Goal: Task Accomplishment & Management: Use online tool/utility

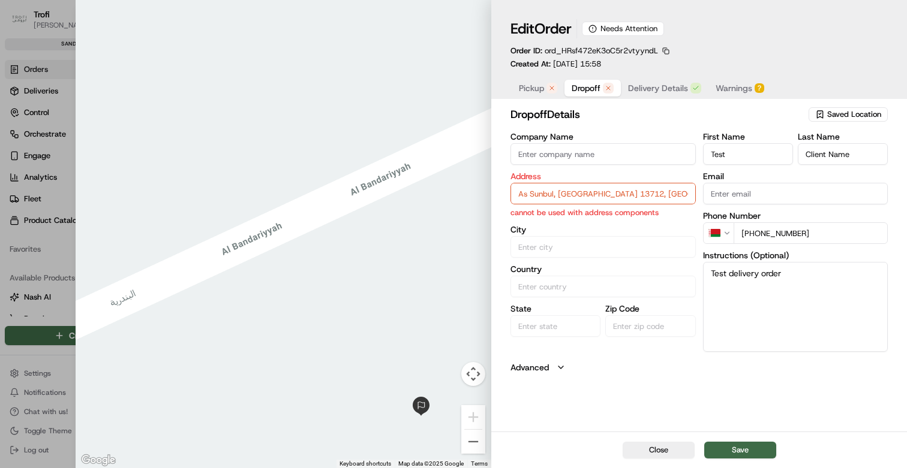
click at [583, 93] on span "Dropoff" at bounding box center [586, 88] width 29 height 12
click at [535, 91] on span "Pickup" at bounding box center [531, 88] width 25 height 12
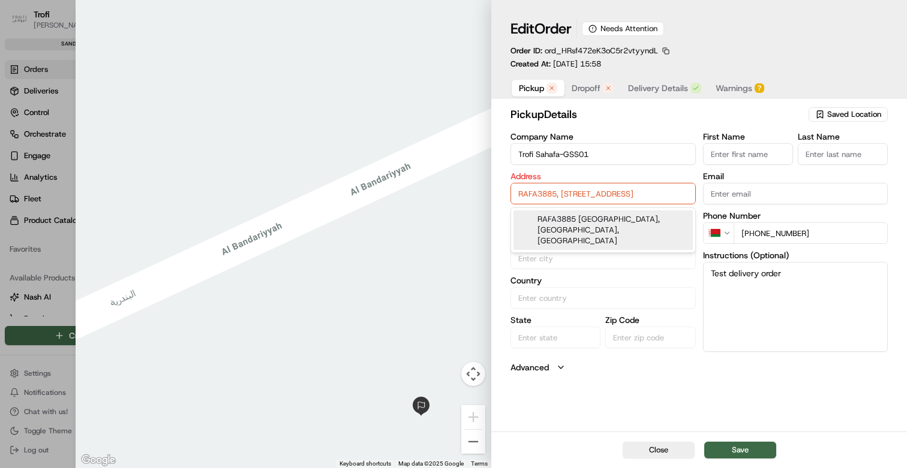
click at [580, 195] on input "RAFA3885, [STREET_ADDRESS]" at bounding box center [602, 194] width 185 height 22
click at [570, 177] on label "Address" at bounding box center [602, 176] width 185 height 8
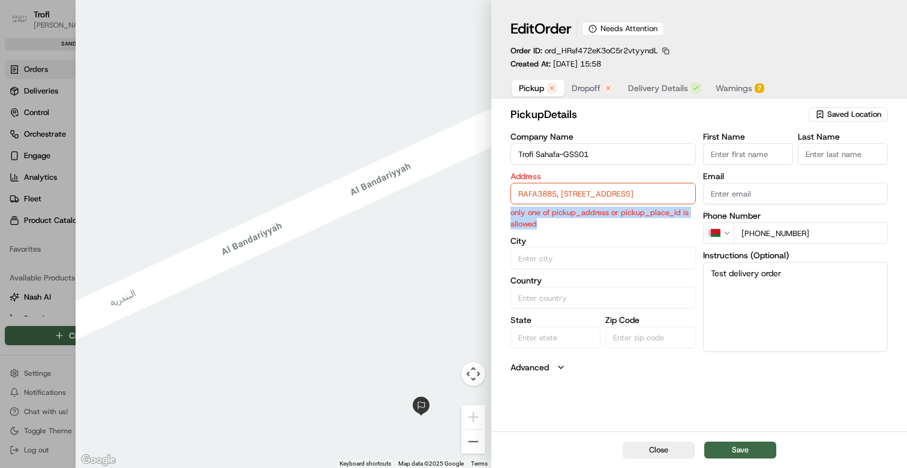
drag, startPoint x: 543, startPoint y: 227, endPoint x: 503, endPoint y: 216, distance: 41.5
click at [503, 216] on div "pickup Details Saved Location Company Name Trofi Sahafa-GSS01 Address RAFA3885,…" at bounding box center [699, 268] width 416 height 328
copy p "only one of pickup_address or pickup_place_id is allowed"
click at [585, 90] on span "Dropoff" at bounding box center [586, 88] width 29 height 12
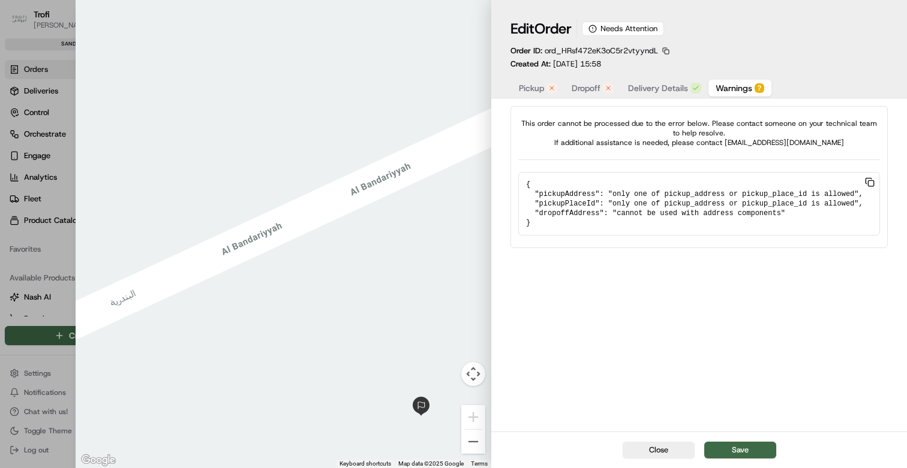
click at [723, 94] on span "Warnings" at bounding box center [733, 88] width 37 height 12
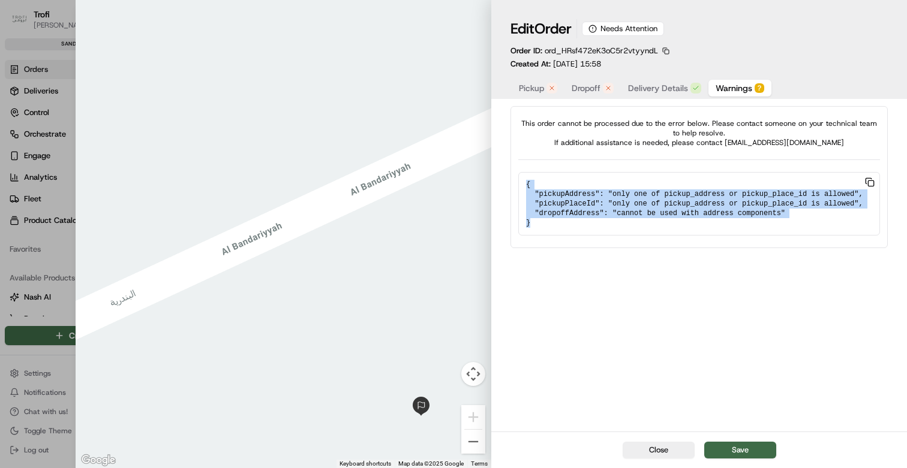
drag, startPoint x: 539, startPoint y: 223, endPoint x: 524, endPoint y: 178, distance: 47.4
click at [524, 178] on pre "{ "pickupAddress": "only one of pickup_address or pickup_place_id is allowed", …" at bounding box center [699, 204] width 362 height 64
copy pre "{ "pickupAddress": "only one of pickup_address or pickup_place_id is allowed", …"
click at [584, 91] on span "Dropoff" at bounding box center [586, 88] width 29 height 12
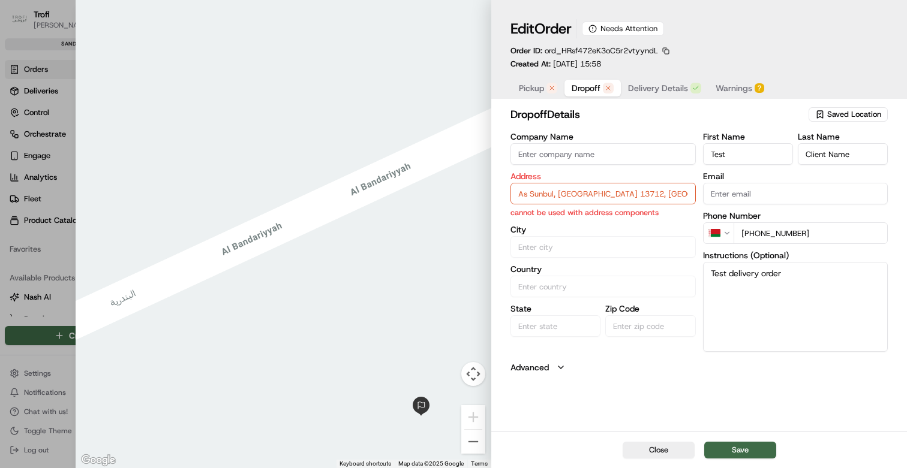
click at [721, 94] on span "Warnings" at bounding box center [733, 88] width 37 height 12
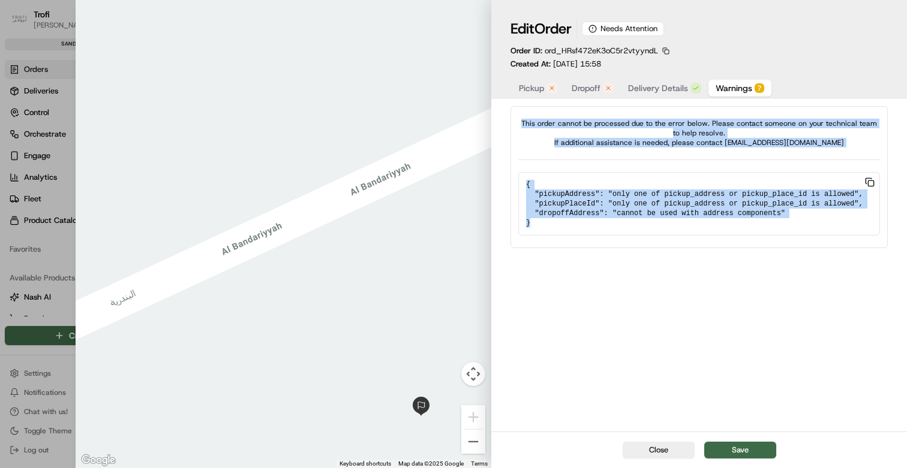
drag, startPoint x: 540, startPoint y: 228, endPoint x: 521, endPoint y: 122, distance: 107.8
click at [521, 122] on div "This order cannot be processed due to the error below. Please contact someone o…" at bounding box center [698, 177] width 377 height 142
copy div "This order cannot be processed due to the error below. Please contact someone o…"
click at [594, 94] on span "Dropoff" at bounding box center [586, 88] width 29 height 12
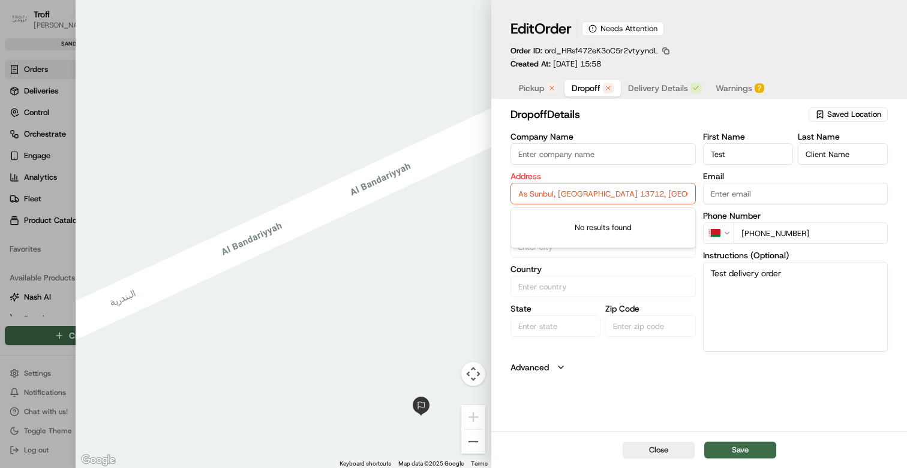
click at [583, 192] on input "As Sunbul, Riyadh 13712, Saudi Arabia" at bounding box center [602, 194] width 185 height 22
click at [679, 175] on label "Address" at bounding box center [602, 176] width 185 height 8
click at [521, 87] on span "Pickup" at bounding box center [531, 88] width 25 height 12
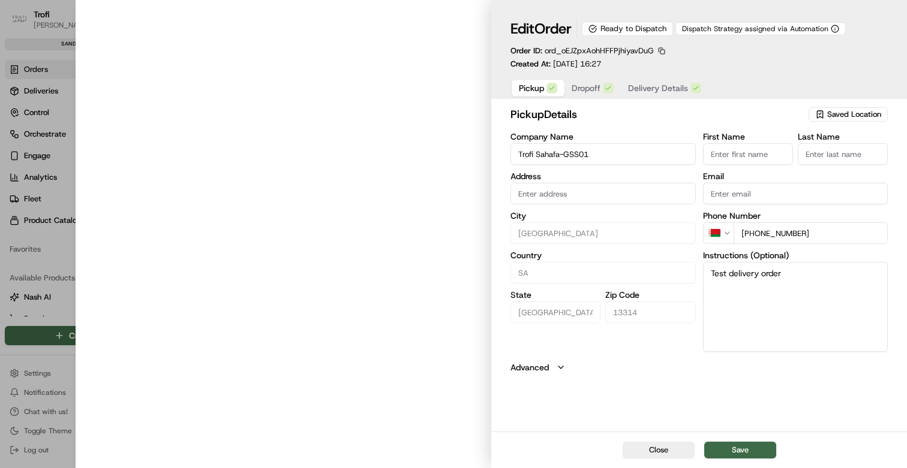
type input "RAFA3885, [STREET_ADDRESS]"
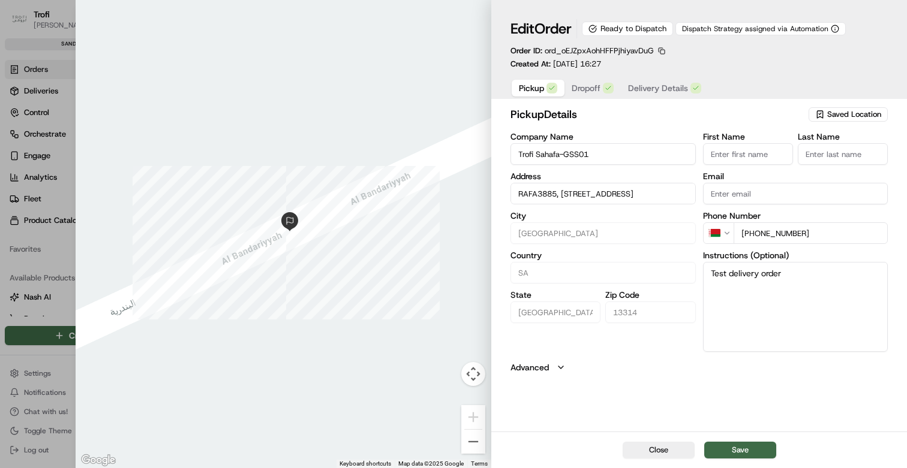
click at [583, 89] on span "Dropoff" at bounding box center [586, 88] width 29 height 12
click at [524, 87] on span "Pickup" at bounding box center [531, 88] width 25 height 12
click at [572, 89] on span "Dropoff" at bounding box center [586, 88] width 29 height 12
click at [528, 89] on span "Pickup" at bounding box center [531, 88] width 25 height 12
click at [591, 83] on span "Dropoff" at bounding box center [586, 88] width 29 height 12
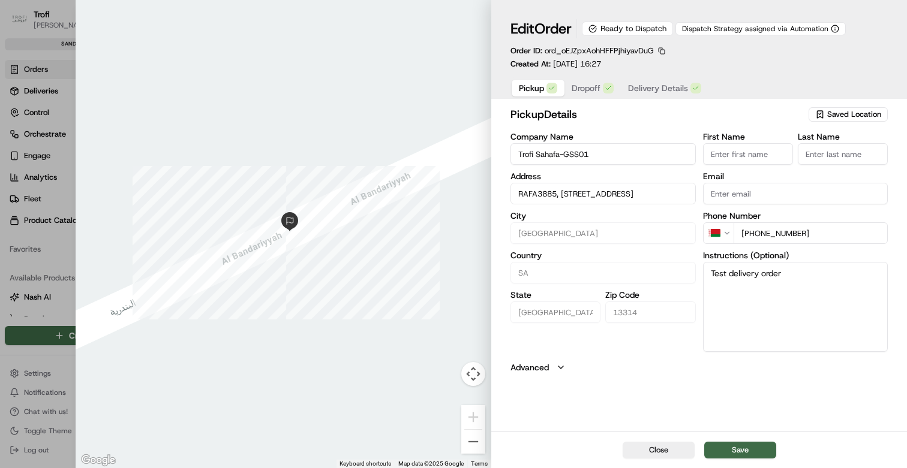
click at [543, 85] on span "Pickup" at bounding box center [531, 88] width 25 height 12
click at [663, 447] on button "Close" at bounding box center [658, 450] width 72 height 17
type input "+1"
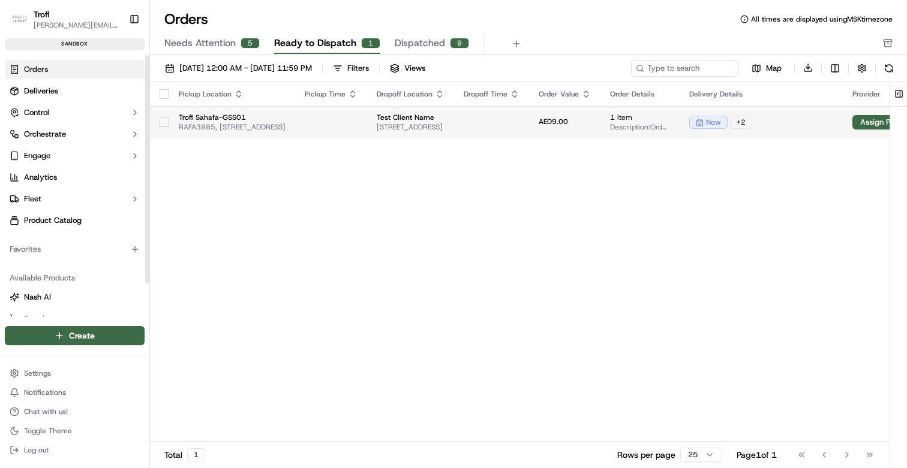
click at [165, 127] on button "button" at bounding box center [165, 123] width 10 height 10
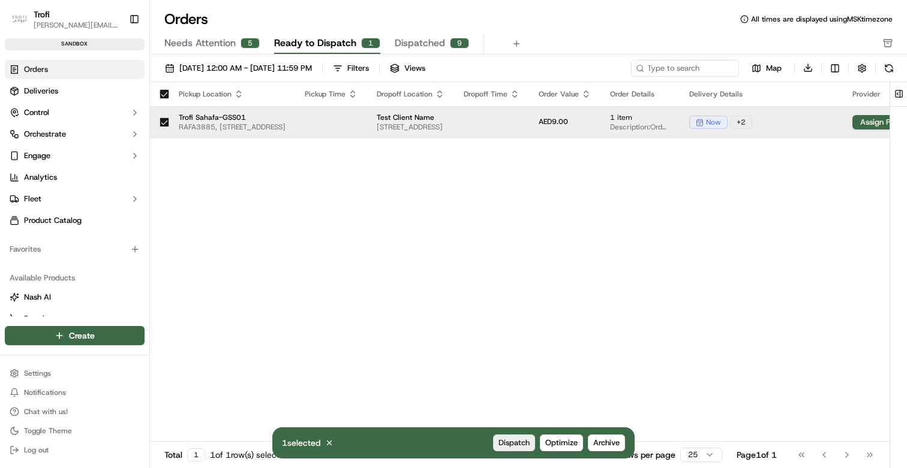
click at [513, 439] on span "Dispatch" at bounding box center [513, 443] width 31 height 11
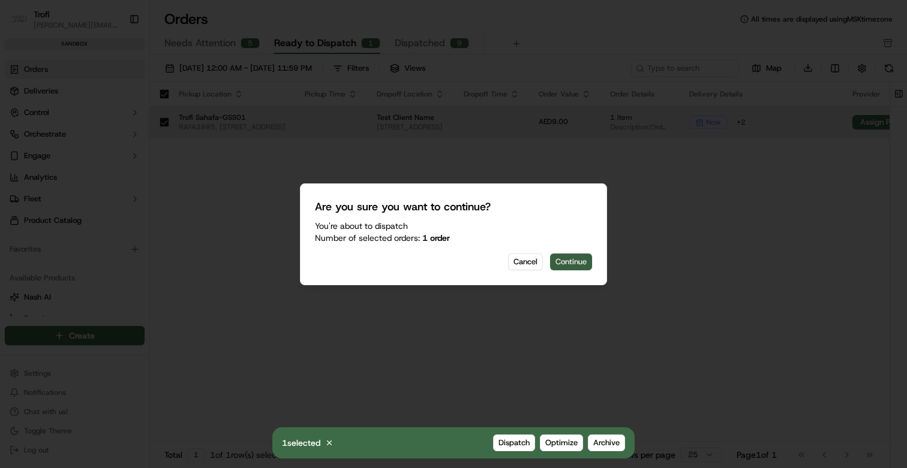
click at [566, 263] on button "Continue" at bounding box center [571, 262] width 42 height 17
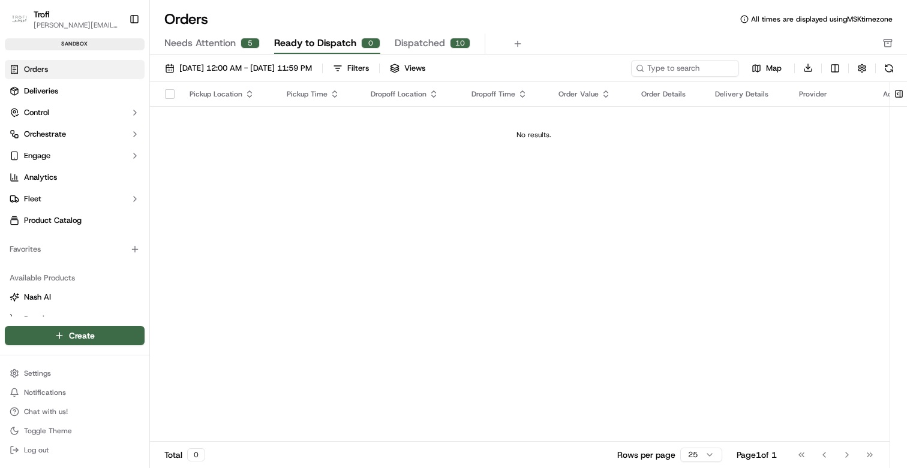
click at [188, 44] on span "Needs Attention" at bounding box center [199, 43] width 71 height 14
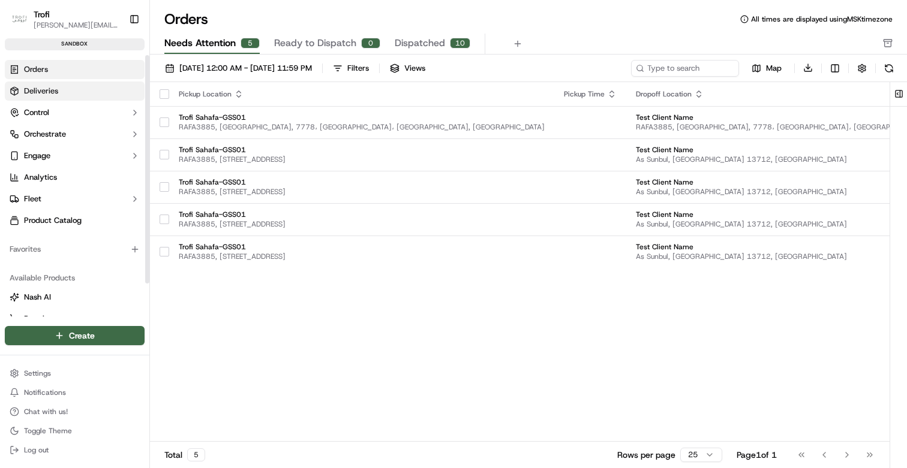
click at [54, 95] on span "Deliveries" at bounding box center [41, 91] width 34 height 11
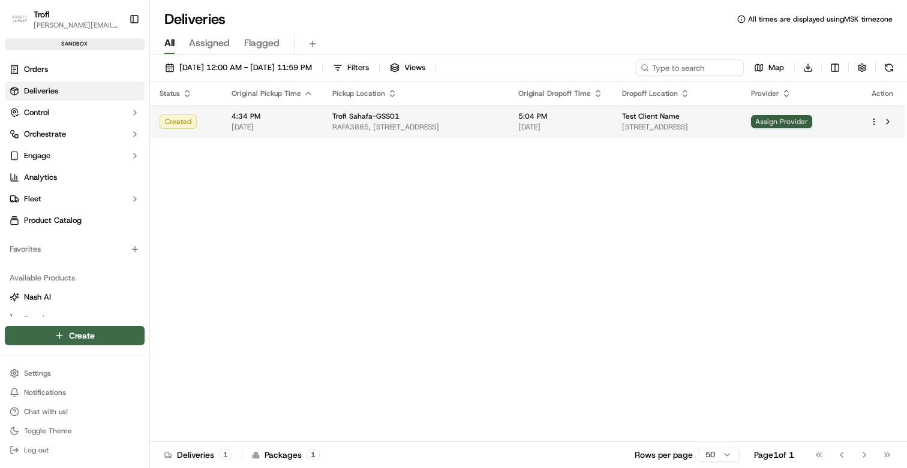
click at [812, 125] on span "Assign Provider" at bounding box center [781, 121] width 61 height 13
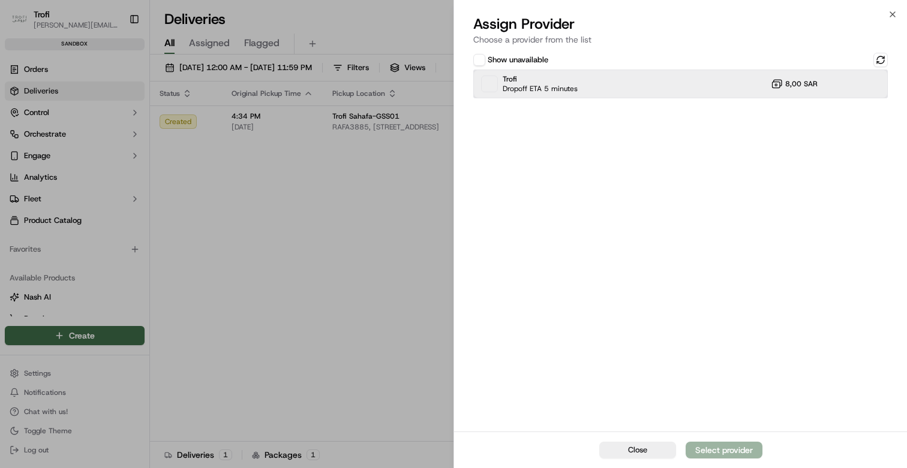
click at [600, 98] on div "Trofi Dropoff ETA 5 minutes 8,00 SAR" at bounding box center [680, 84] width 414 height 29
click at [742, 448] on div "Assign Provider" at bounding box center [723, 450] width 59 height 12
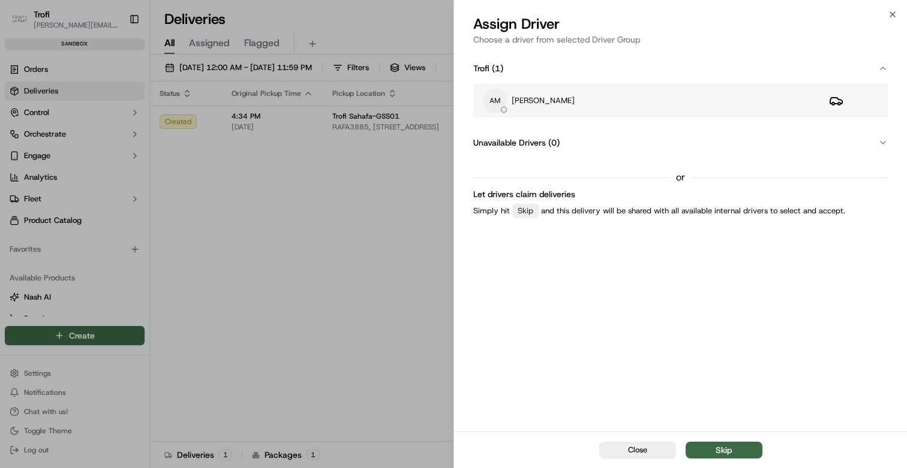
click at [573, 102] on p "Andrey Maksimenko" at bounding box center [543, 100] width 63 height 11
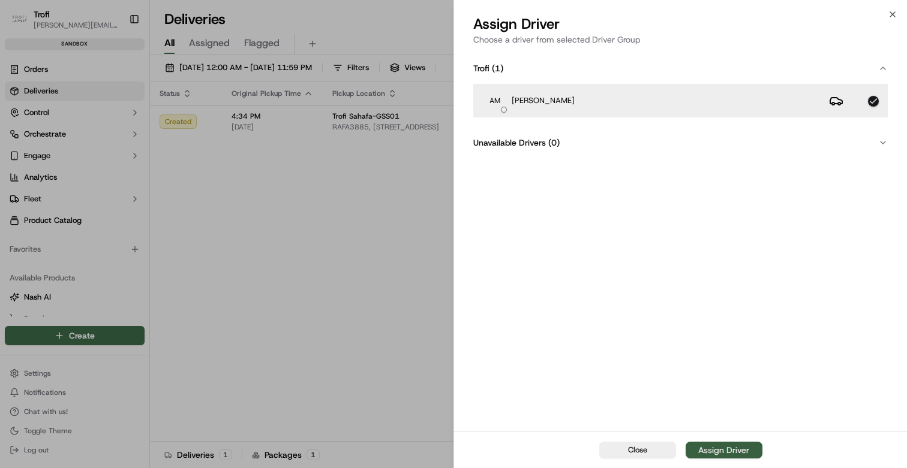
click at [701, 449] on div "Assign Driver" at bounding box center [723, 450] width 51 height 12
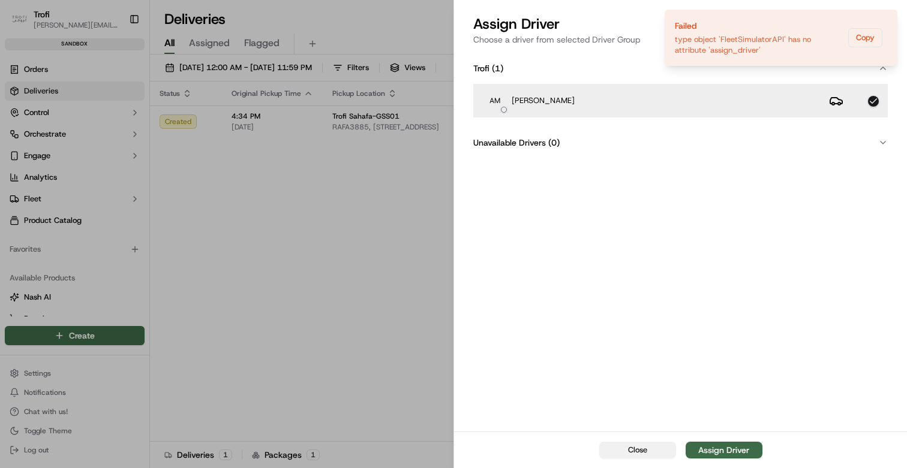
click at [628, 453] on span "Close" at bounding box center [637, 450] width 19 height 11
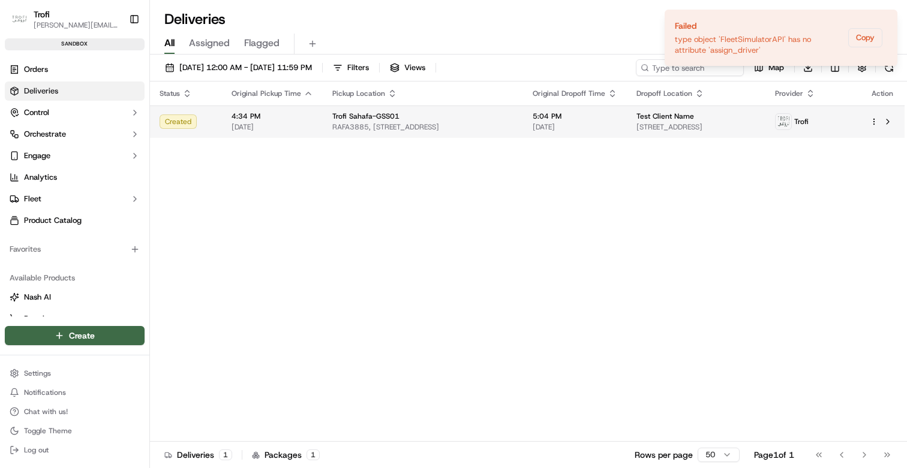
click at [284, 123] on span "[DATE]" at bounding box center [272, 127] width 82 height 10
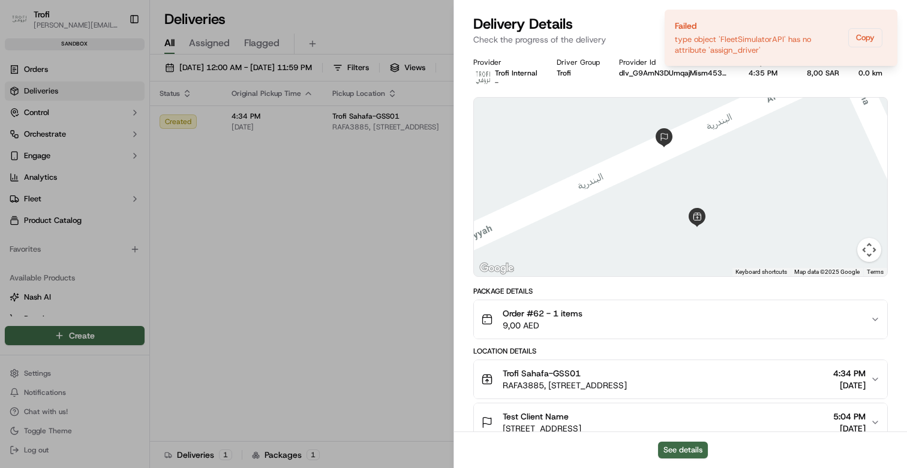
scroll to position [78, 0]
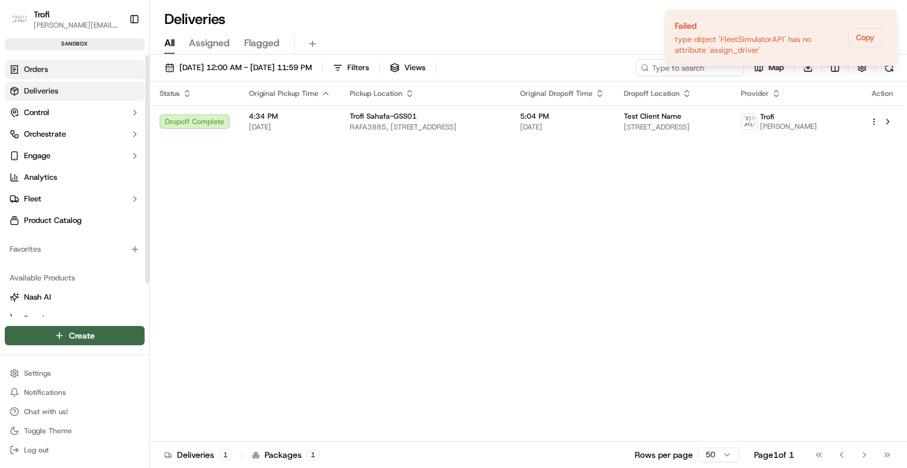
click at [45, 69] on span "Orders" at bounding box center [36, 69] width 24 height 11
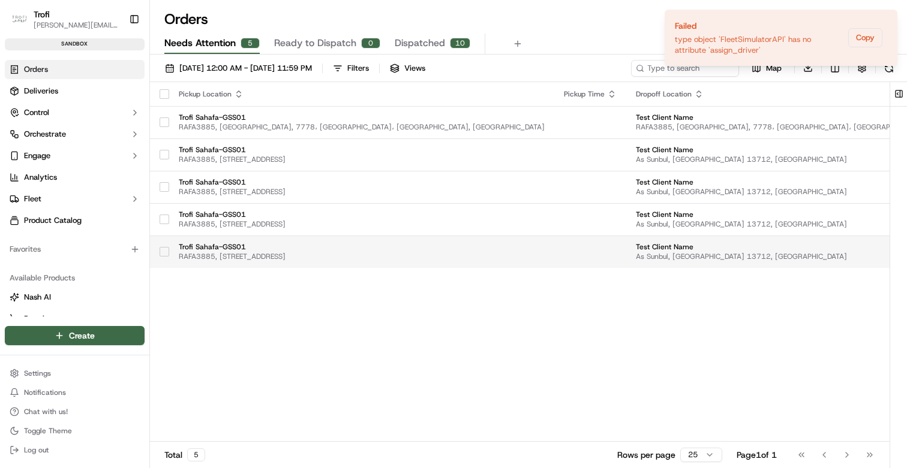
click at [307, 246] on span "Trofi Sahafa-GSS01" at bounding box center [362, 247] width 366 height 10
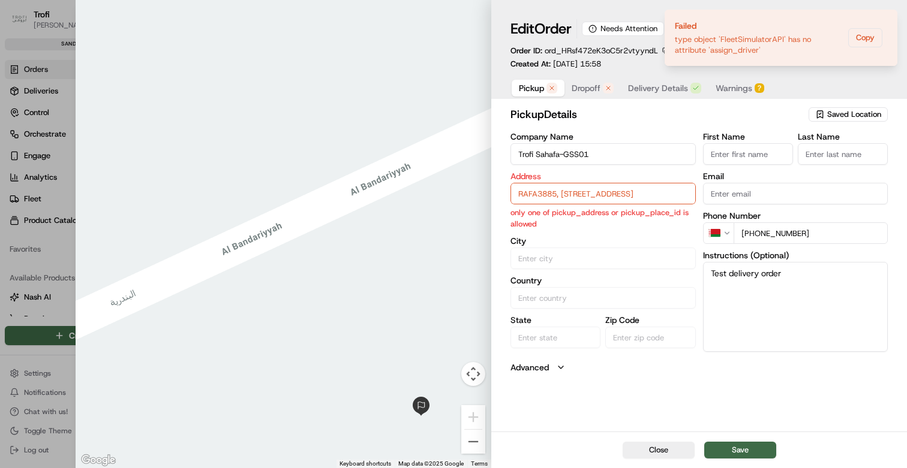
type input "+1"
click at [46, 290] on div at bounding box center [453, 234] width 907 height 468
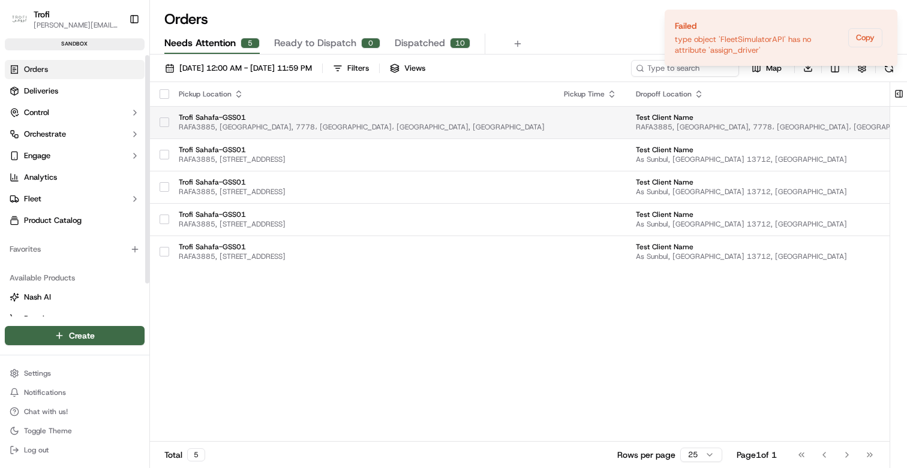
click at [306, 113] on span "Trofi Sahafa-GSS01" at bounding box center [362, 118] width 366 height 10
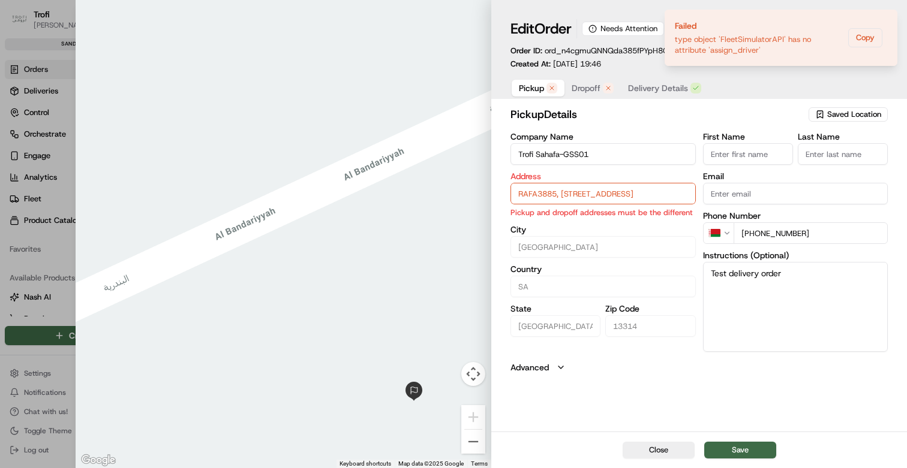
type input "+1"
click at [67, 223] on div at bounding box center [453, 234] width 907 height 468
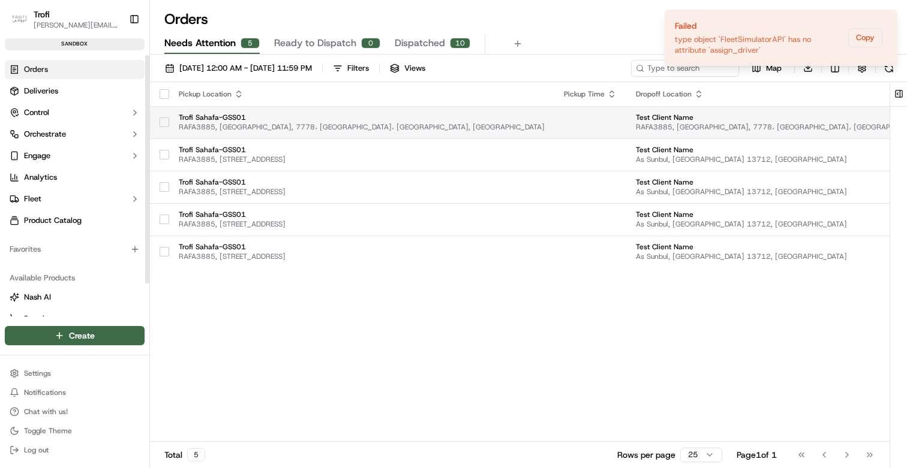
click at [306, 123] on span "RAFA3885, 3885 Al Bandariyyah, 7778، حي الفلاح، 7778, Riyadh 13314, Saudi Arabia" at bounding box center [362, 127] width 366 height 10
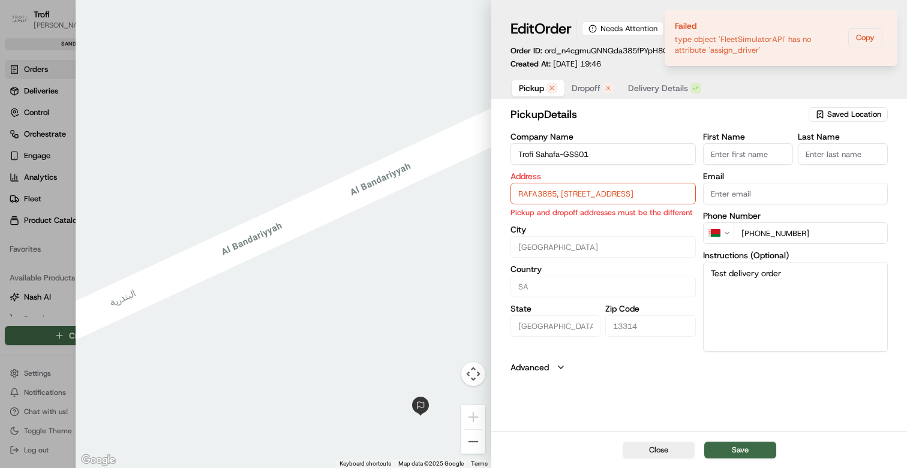
type input "+1"
click at [23, 122] on div at bounding box center [453, 234] width 907 height 468
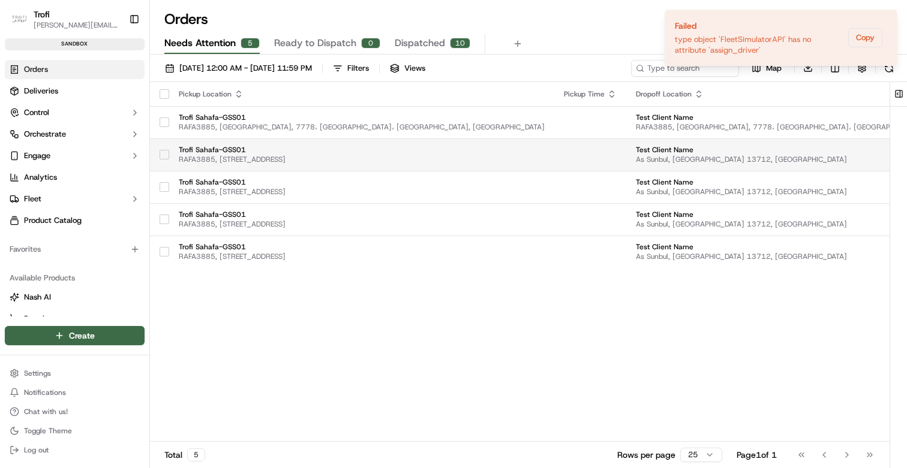
click at [303, 144] on td "Trofi Sahafa-GSS01 RAFA3885, 3885 Al Bandariyyah, 7778، حي الفلاح، Riyadh 13314…" at bounding box center [361, 155] width 385 height 32
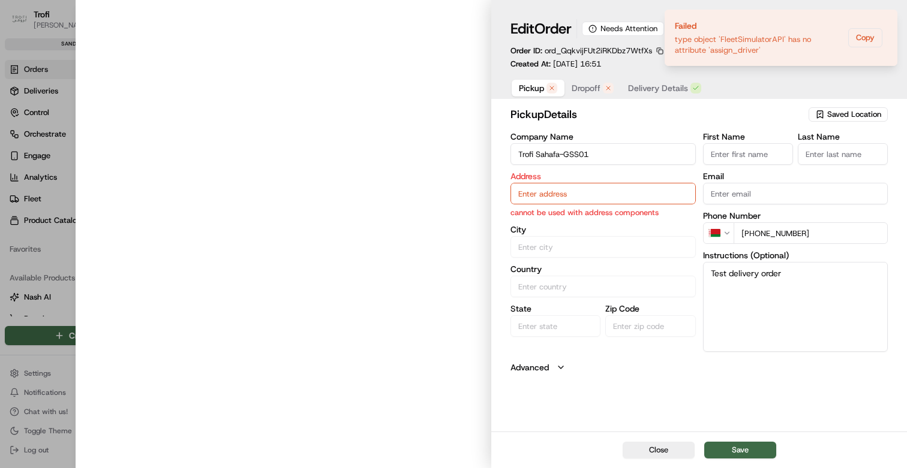
type input "RAFA3885, [STREET_ADDRESS]"
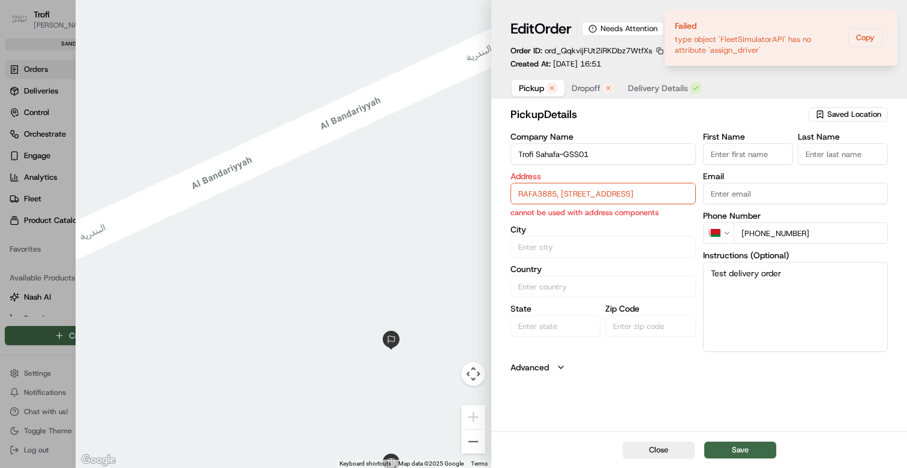
type input "+1"
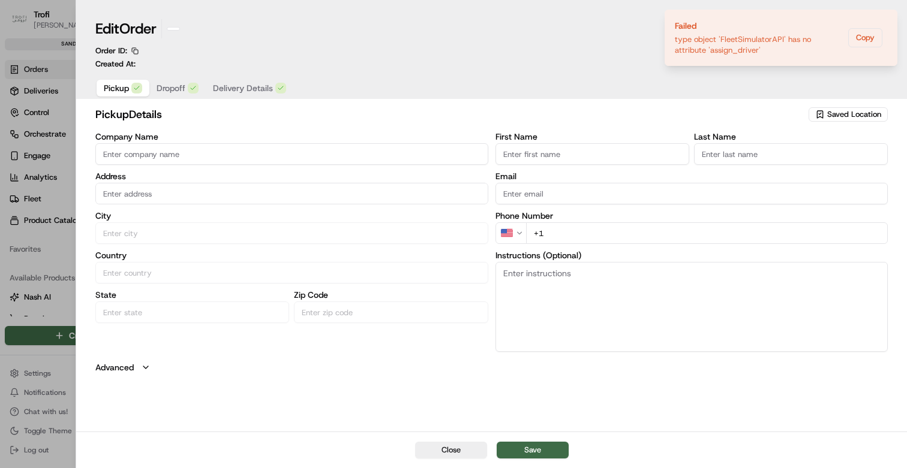
click at [23, 173] on div at bounding box center [453, 234] width 907 height 468
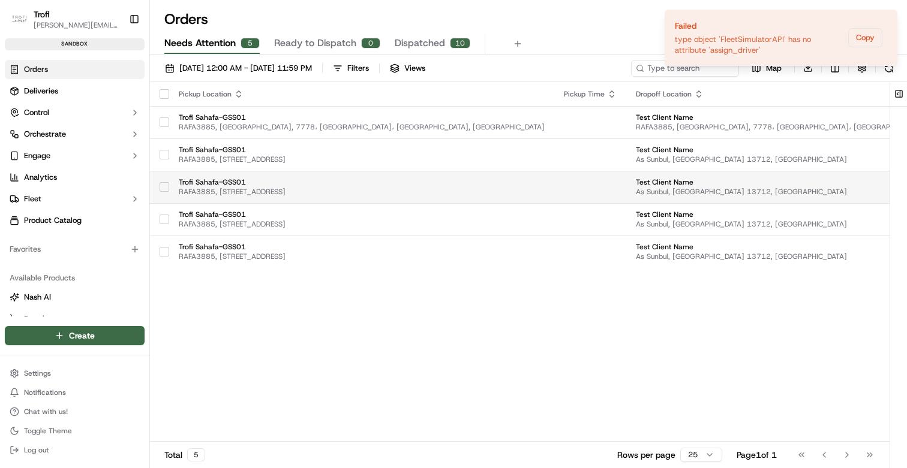
click at [387, 188] on span "RAFA3885, [STREET_ADDRESS]" at bounding box center [362, 192] width 366 height 10
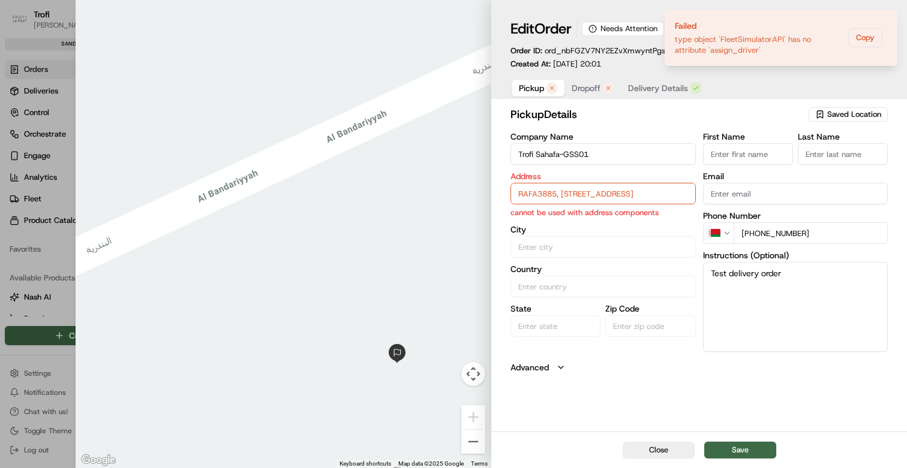
type input "+1"
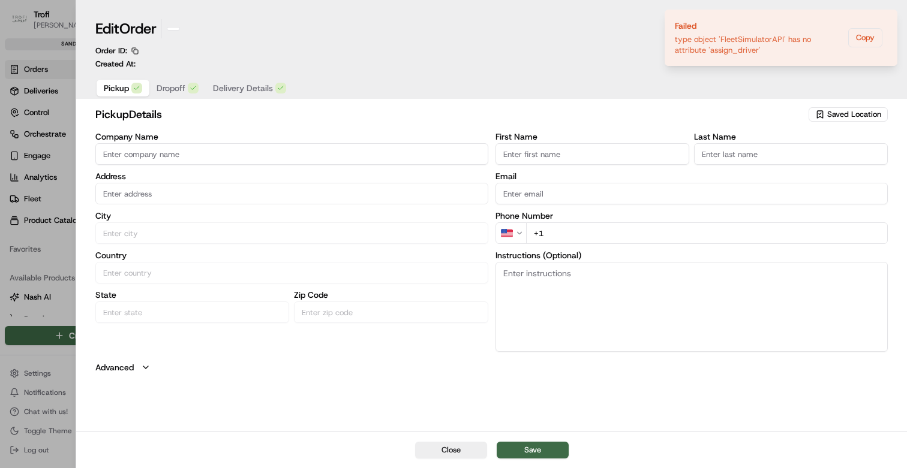
click at [47, 180] on div at bounding box center [453, 234] width 907 height 468
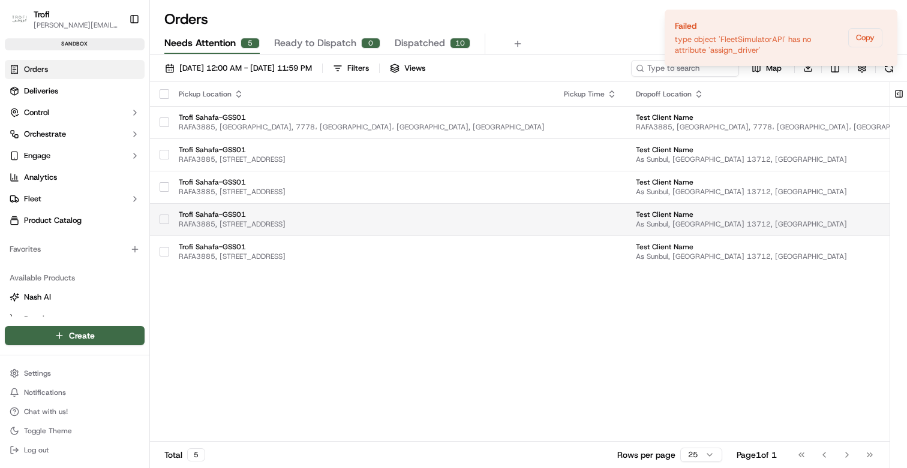
click at [350, 219] on span "RAFA3885, [STREET_ADDRESS]" at bounding box center [362, 224] width 366 height 10
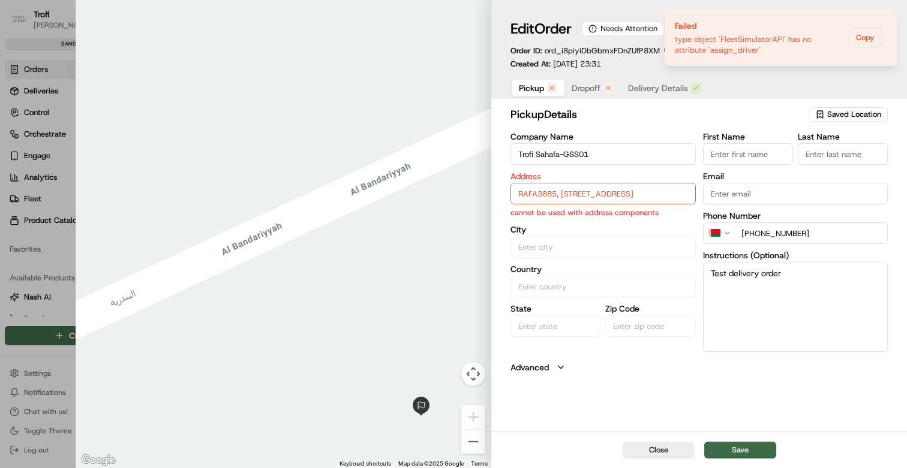
type input "+1"
click at [10, 143] on div at bounding box center [453, 234] width 907 height 468
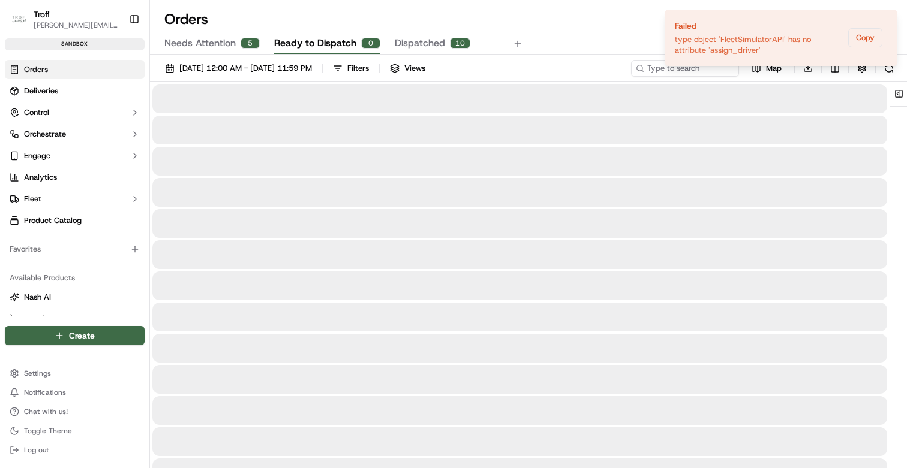
click at [292, 42] on span "Ready to Dispatch" at bounding box center [315, 43] width 82 height 14
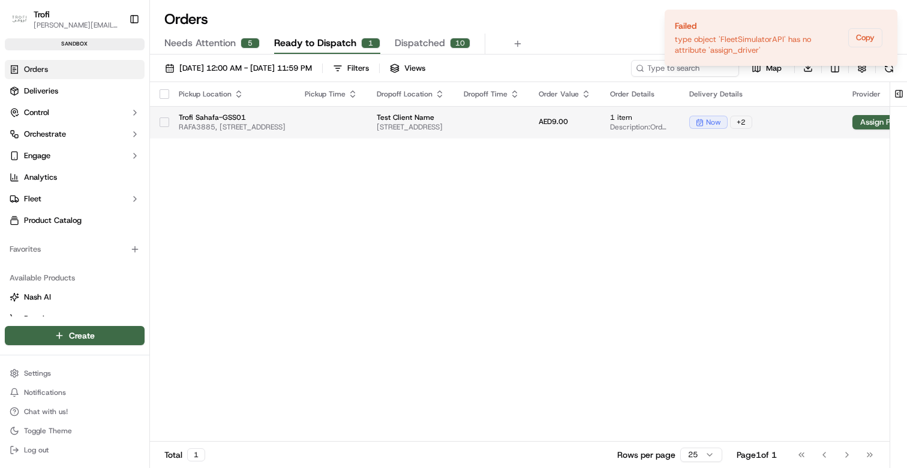
click at [165, 123] on button "button" at bounding box center [165, 123] width 10 height 10
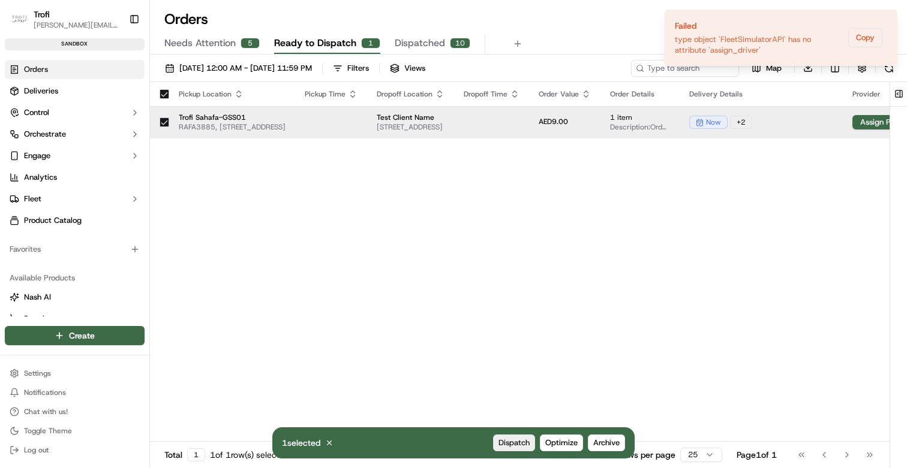
click at [513, 441] on span "Dispatch" at bounding box center [513, 443] width 31 height 11
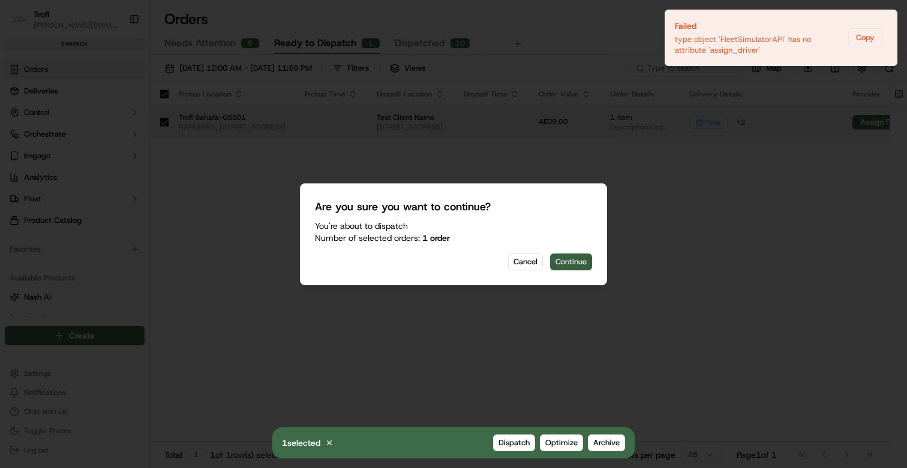
click at [570, 257] on button "Continue" at bounding box center [571, 262] width 42 height 17
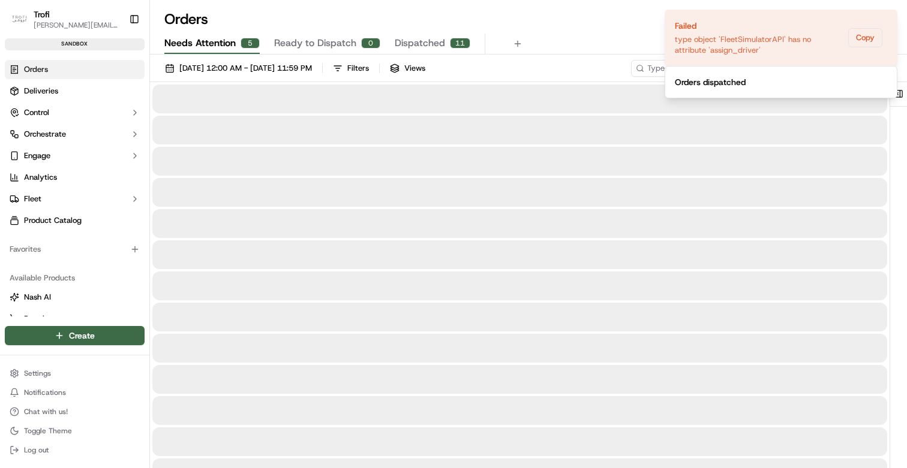
click at [187, 45] on span "Needs Attention" at bounding box center [199, 43] width 71 height 14
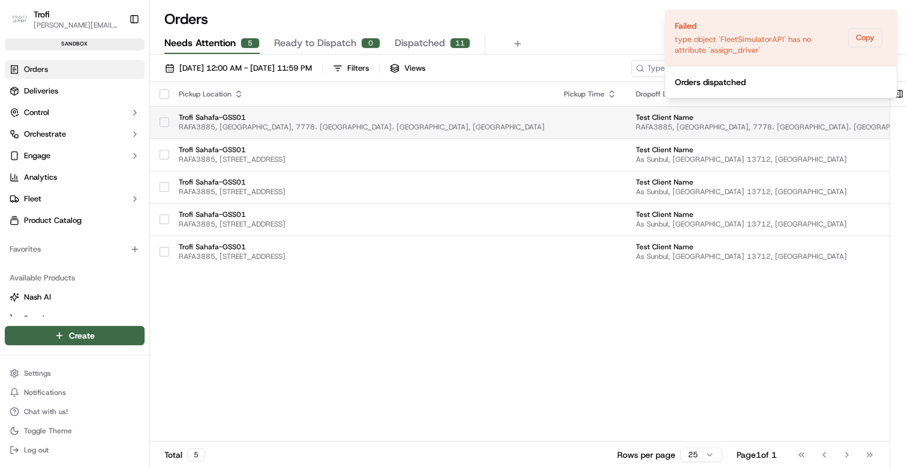
click at [164, 122] on button "button" at bounding box center [165, 123] width 10 height 10
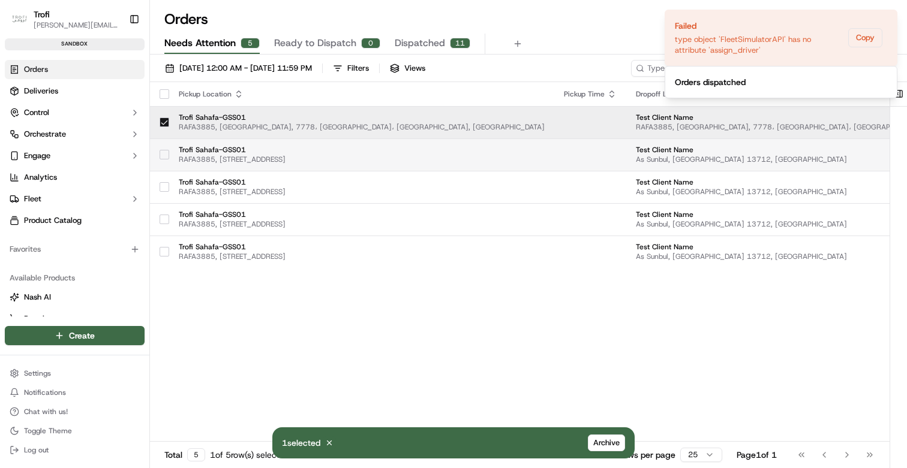
click at [164, 155] on button "button" at bounding box center [165, 155] width 10 height 10
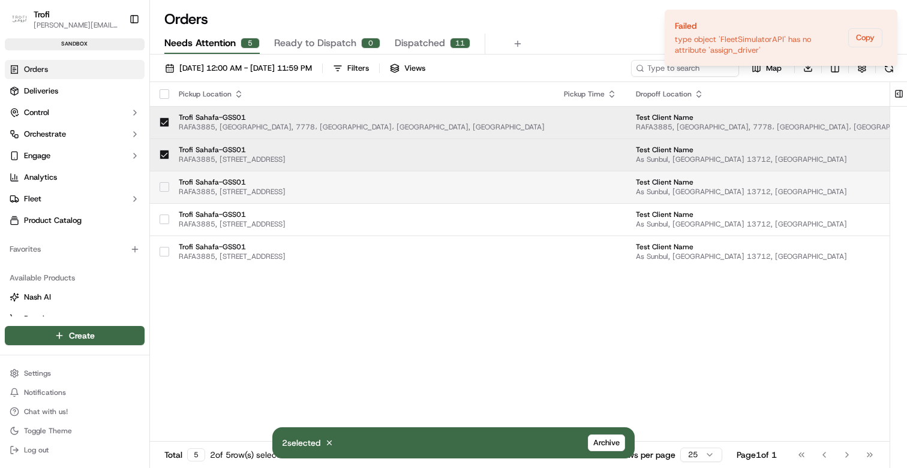
click at [160, 193] on div at bounding box center [165, 187] width 10 height 19
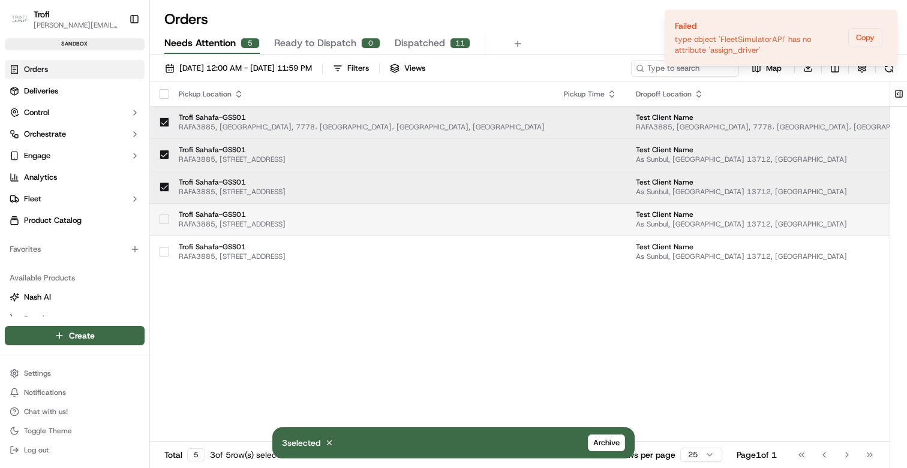
click at [165, 233] on td at bounding box center [159, 219] width 19 height 32
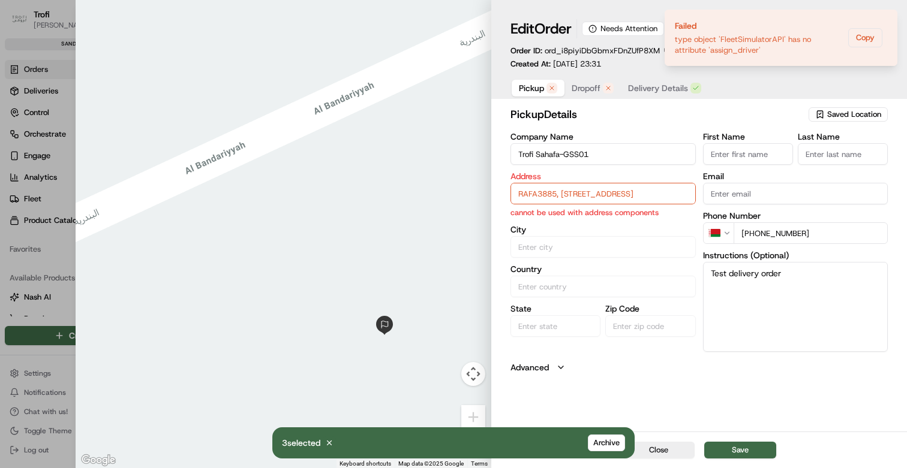
type input "+1"
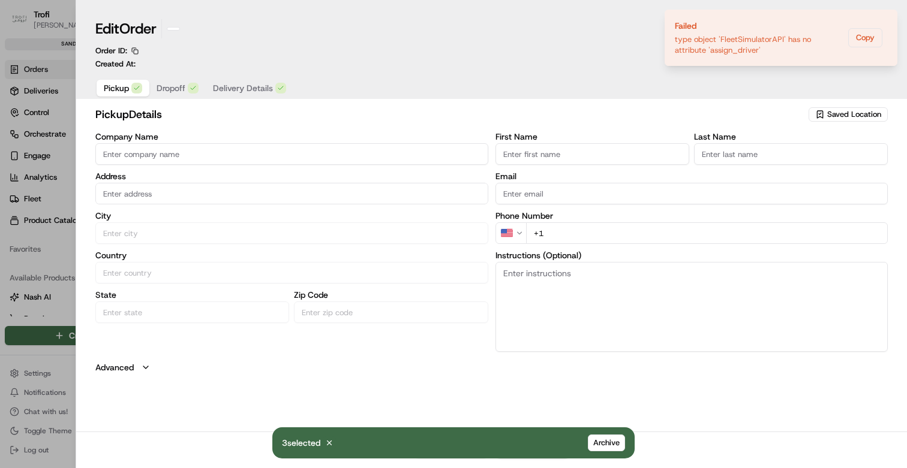
click at [64, 213] on div at bounding box center [453, 234] width 907 height 468
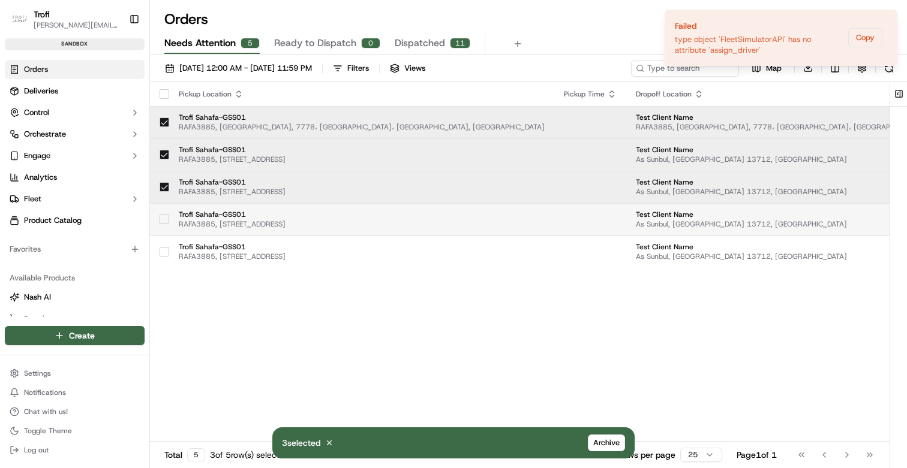
click at [160, 219] on button "button" at bounding box center [165, 220] width 10 height 10
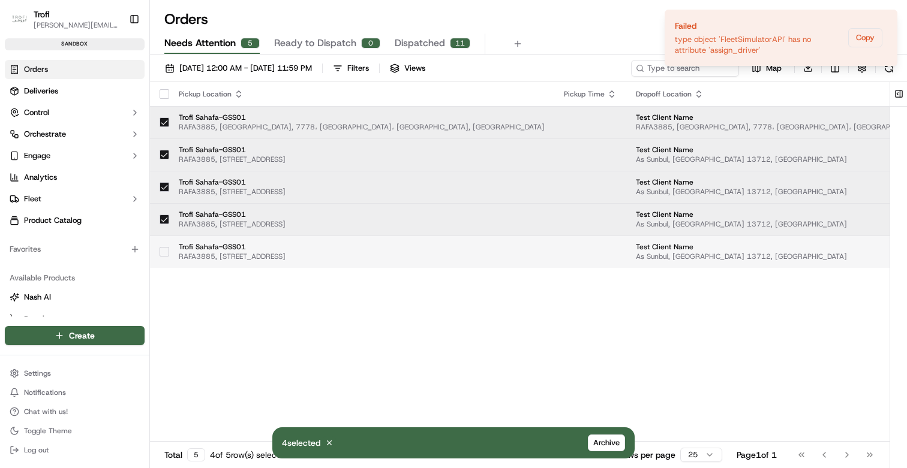
click at [164, 255] on button "button" at bounding box center [165, 252] width 10 height 10
click at [598, 438] on span "Archive" at bounding box center [606, 443] width 26 height 11
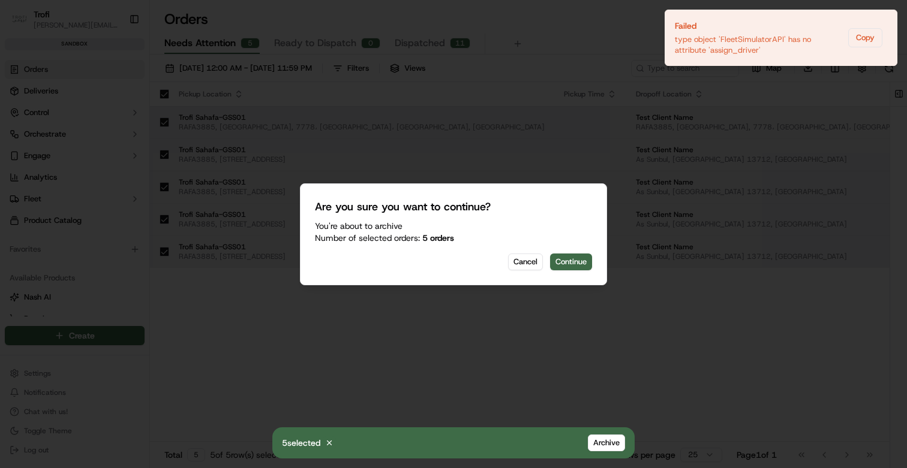
click at [569, 252] on div "Are you sure you want to continue? You're about to Archive Number of selected o…" at bounding box center [453, 235] width 307 height 102
click at [569, 258] on button "Continue" at bounding box center [571, 262] width 42 height 17
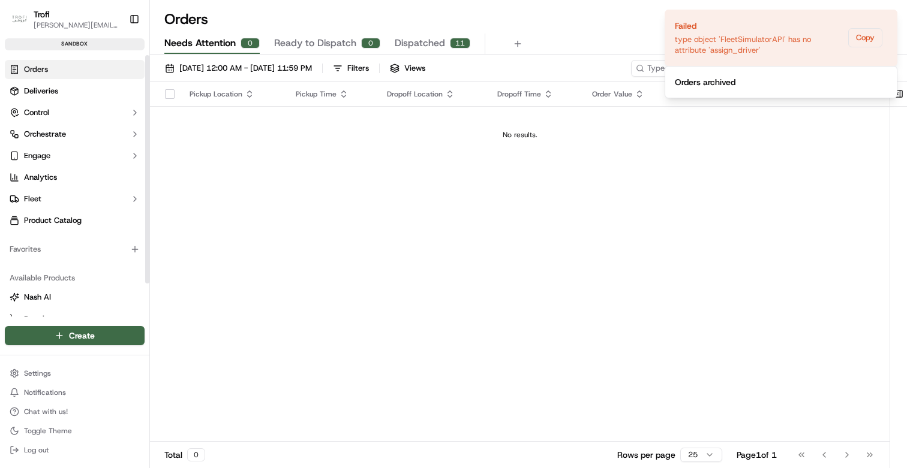
click at [45, 64] on span "Orders" at bounding box center [36, 69] width 24 height 11
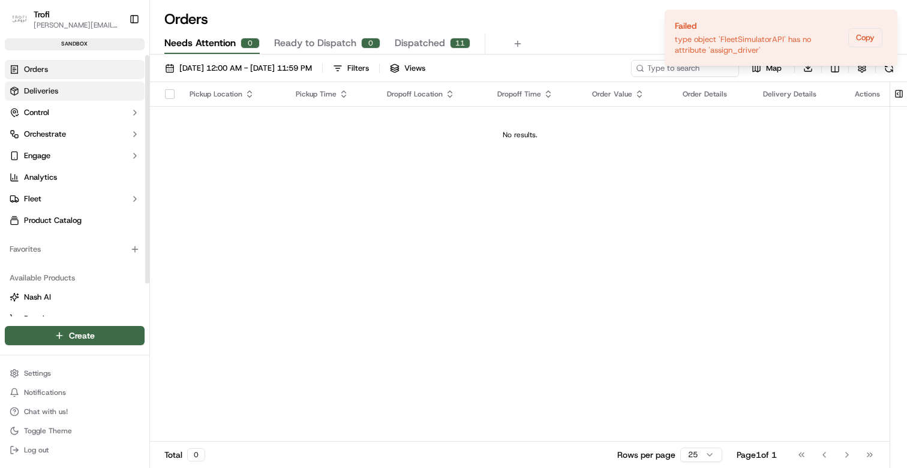
click at [84, 95] on link "Deliveries" at bounding box center [75, 91] width 140 height 19
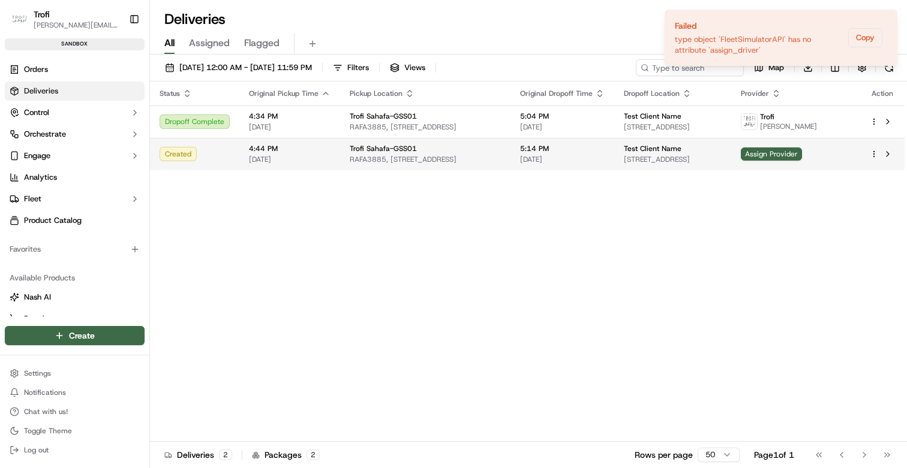
click at [823, 169] on td "Assign Provider" at bounding box center [795, 154] width 129 height 32
click at [802, 161] on span "Assign Provider" at bounding box center [771, 154] width 61 height 13
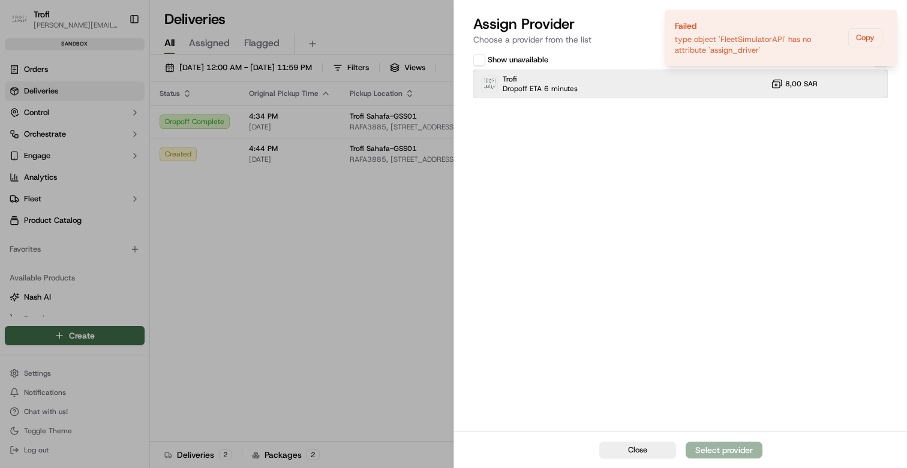
click at [594, 86] on div "Trofi Dropoff ETA 6 minutes 8,00 SAR" at bounding box center [680, 84] width 414 height 29
click at [717, 449] on div "Assign Provider" at bounding box center [723, 450] width 59 height 12
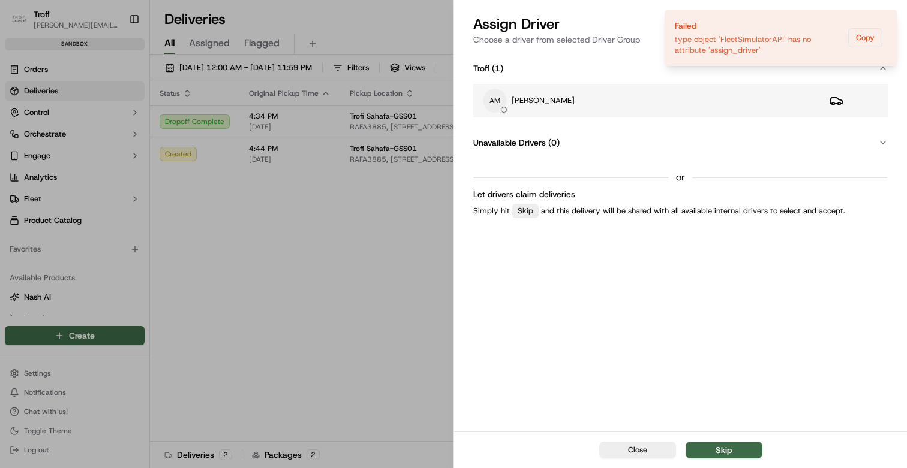
click at [596, 109] on div "AM Andrey Maksimenko" at bounding box center [646, 101] width 327 height 24
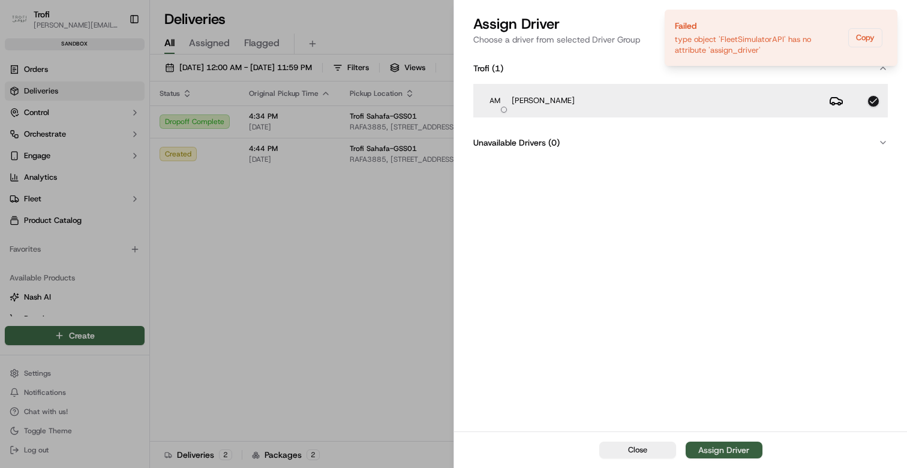
click at [721, 453] on div "Assign Driver" at bounding box center [723, 450] width 51 height 12
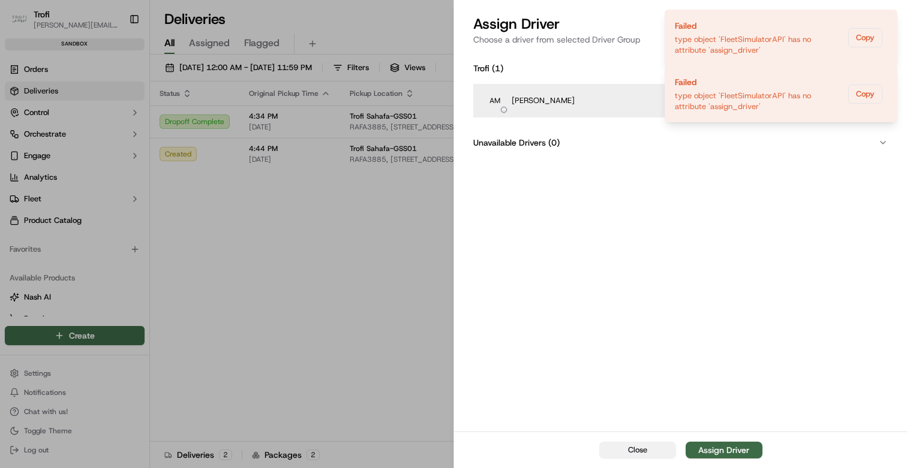
click at [624, 452] on button "Close" at bounding box center [637, 450] width 77 height 17
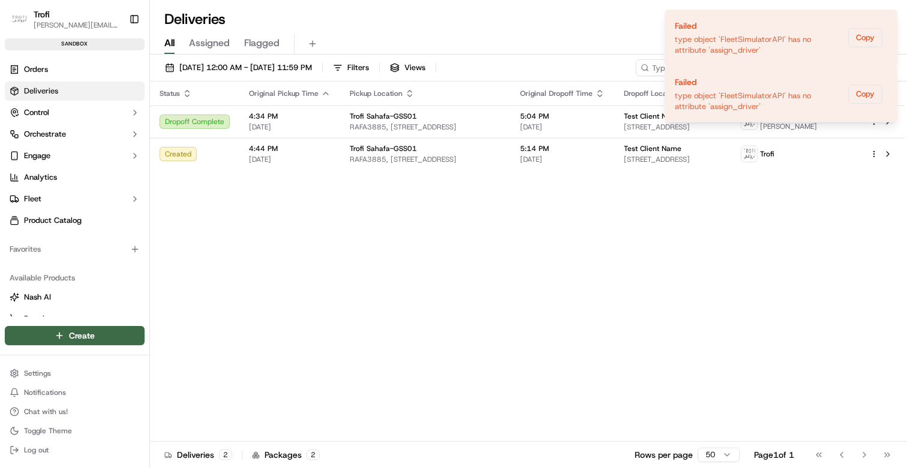
click at [377, 236] on div "Status Original Pickup Time Pickup Location Original Dropoff Time Dropoff Locat…" at bounding box center [527, 262] width 754 height 360
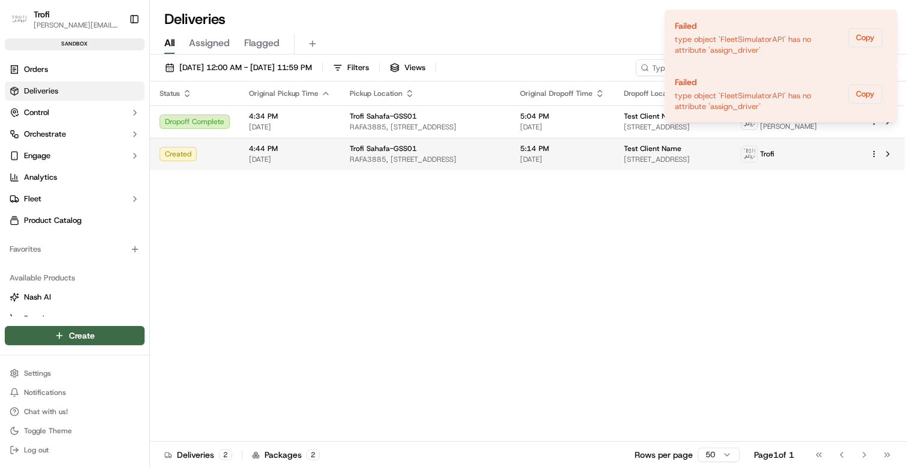
click at [343, 157] on td "Trofi Sahafa-GSS01 RAFA3885, 3885 Al Bandariyyah, 7778، حي الفلاح، Riyadh 13314…" at bounding box center [425, 154] width 170 height 32
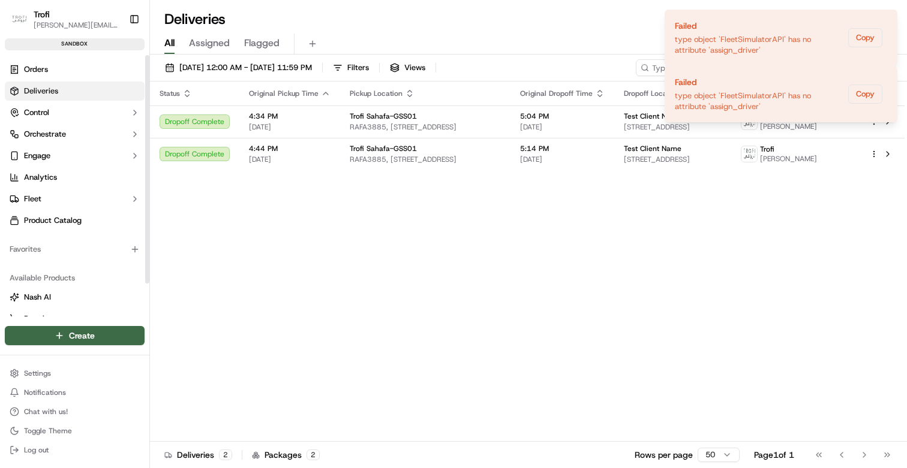
click at [72, 88] on link "Deliveries" at bounding box center [75, 91] width 140 height 19
click at [64, 69] on link "Orders" at bounding box center [75, 69] width 140 height 19
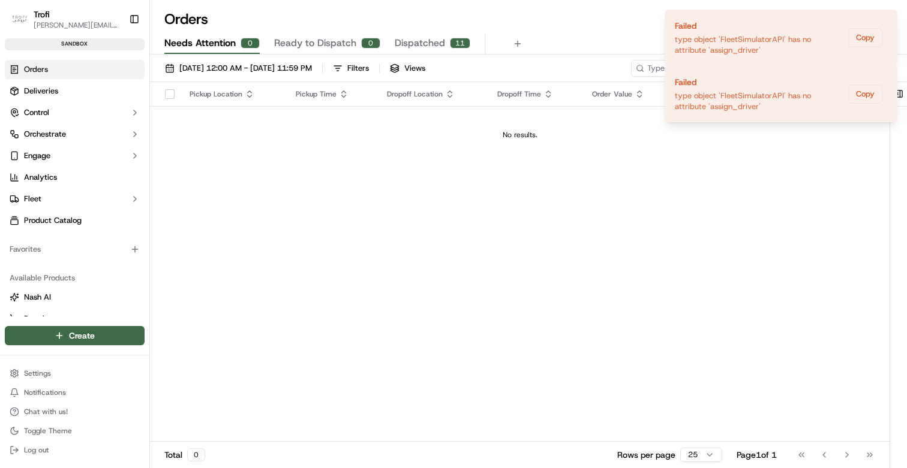
click at [313, 44] on span "Ready to Dispatch" at bounding box center [315, 43] width 82 height 14
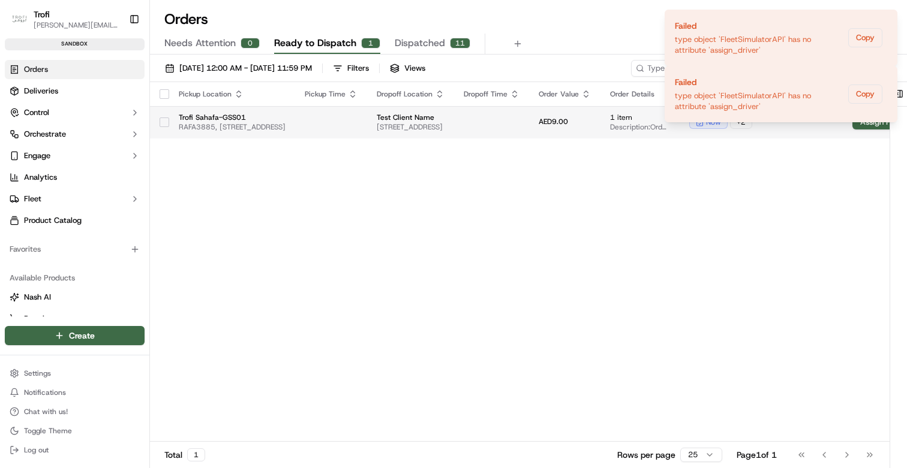
click at [167, 122] on button "button" at bounding box center [165, 123] width 10 height 10
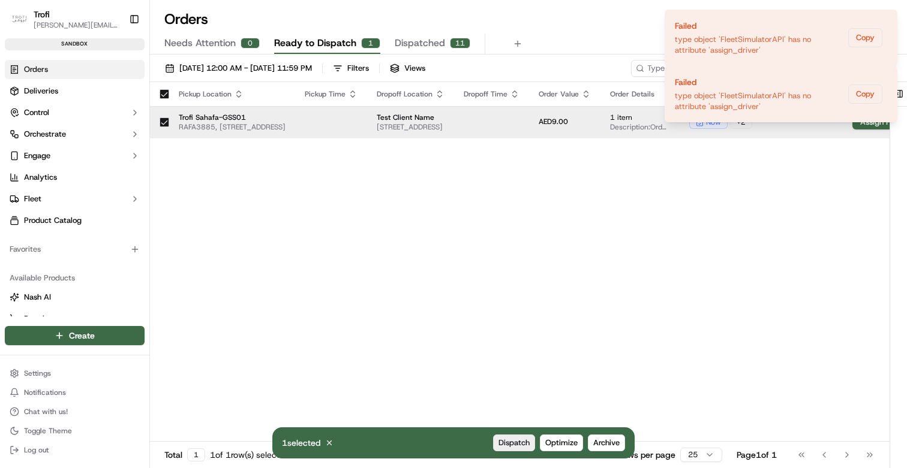
click at [511, 441] on span "Dispatch" at bounding box center [513, 443] width 31 height 11
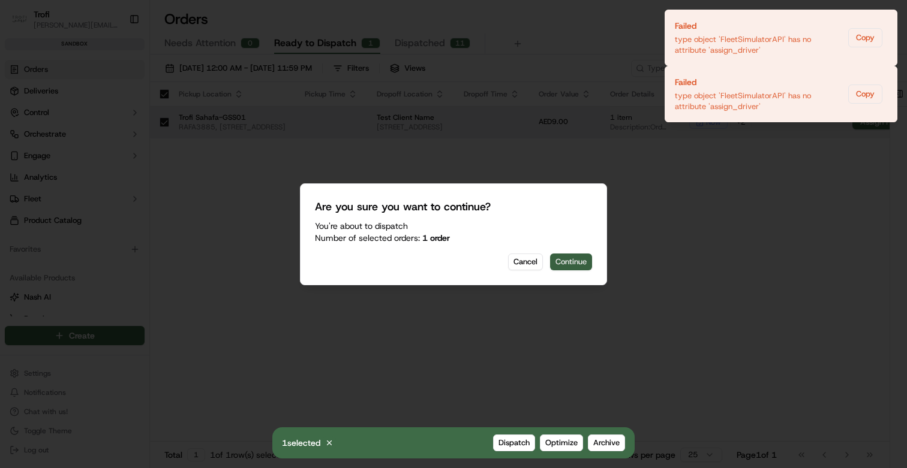
click at [569, 258] on button "Continue" at bounding box center [571, 262] width 42 height 17
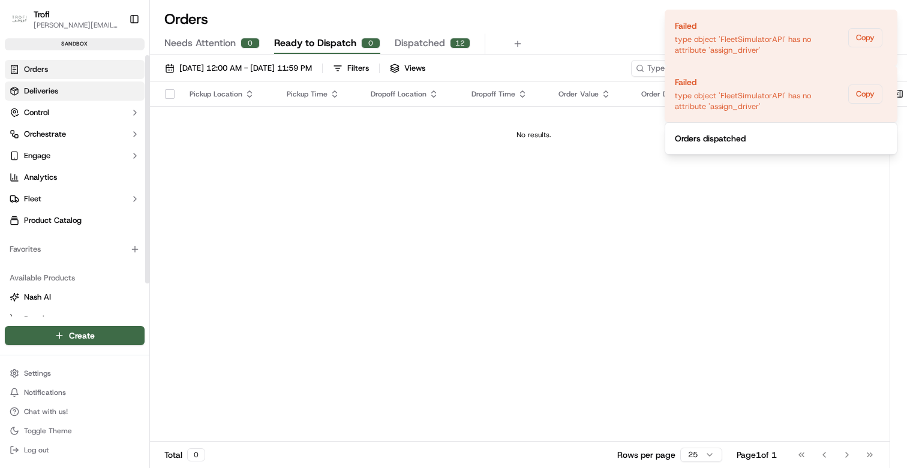
click at [44, 93] on span "Deliveries" at bounding box center [41, 91] width 34 height 11
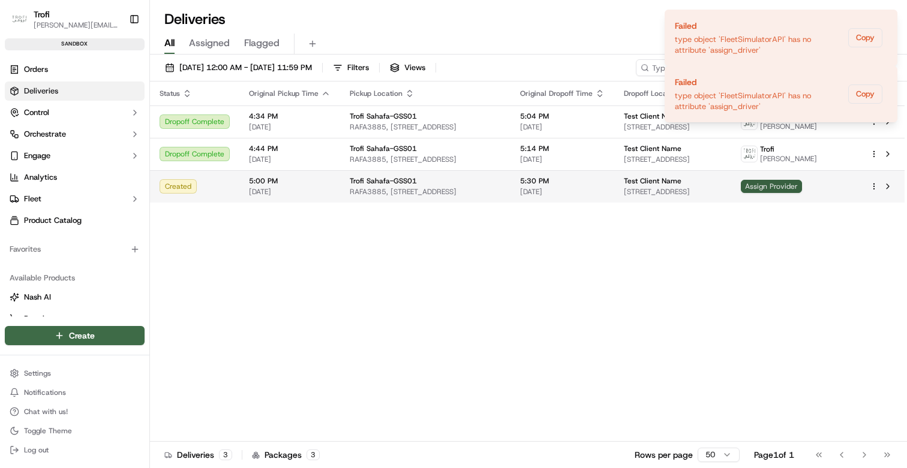
click at [802, 192] on span "Assign Provider" at bounding box center [771, 186] width 61 height 13
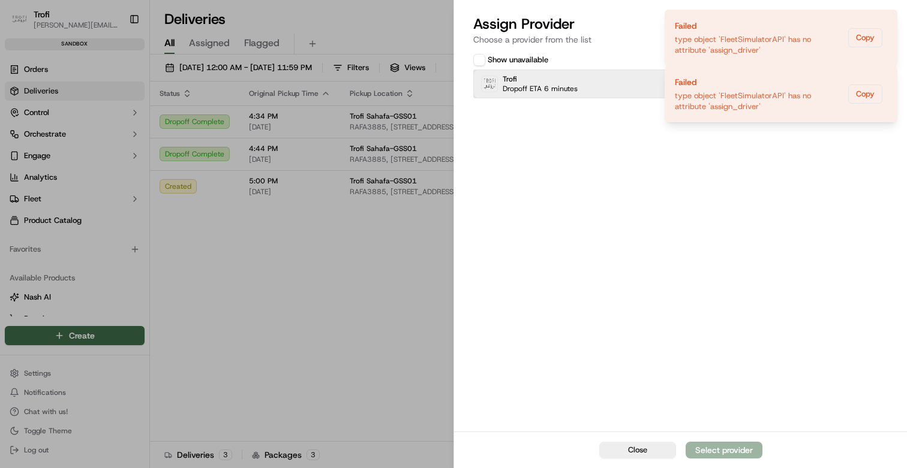
click at [568, 80] on span "Trofi" at bounding box center [540, 79] width 75 height 10
click at [705, 446] on div "Assign Provider" at bounding box center [723, 450] width 59 height 12
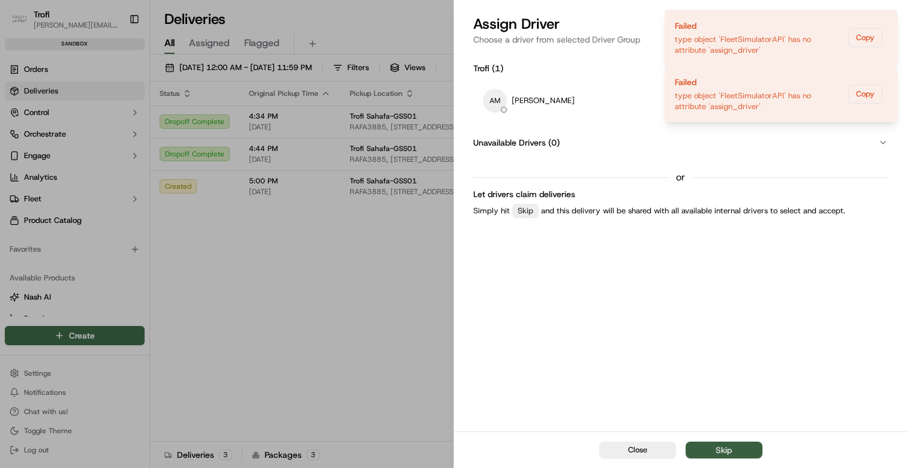
click at [707, 446] on button "Skip" at bounding box center [723, 450] width 77 height 17
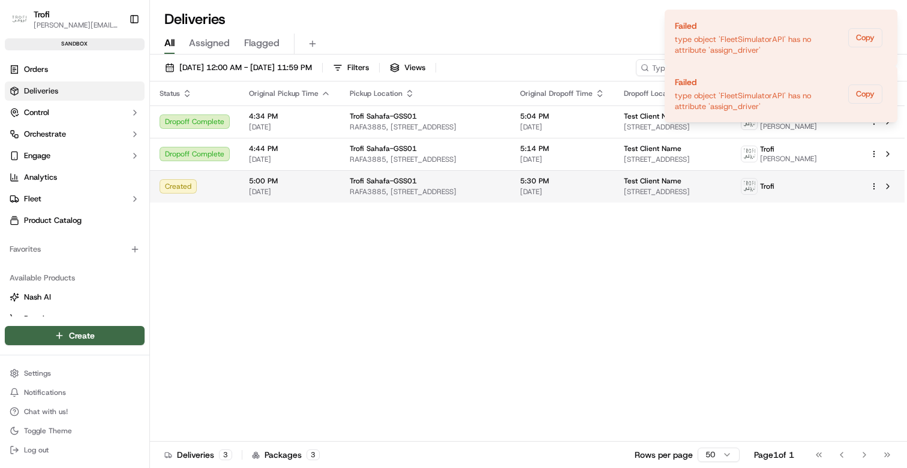
click at [324, 197] on span "[DATE]" at bounding box center [290, 192] width 82 height 10
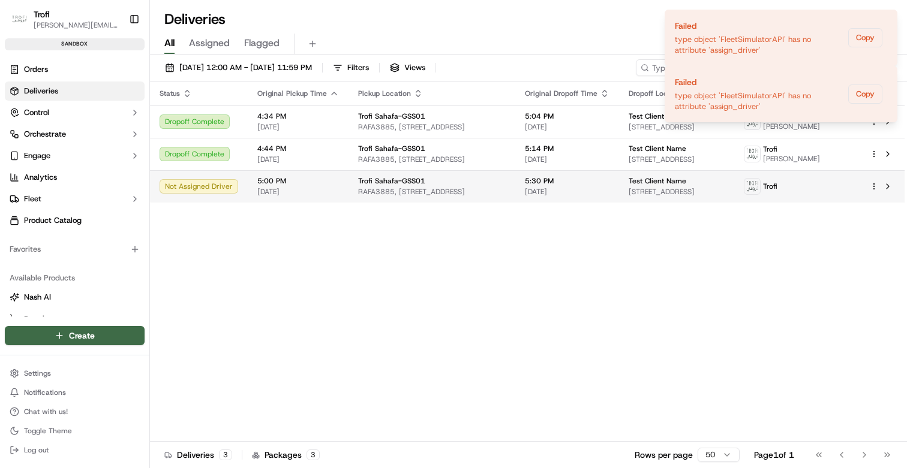
click at [335, 203] on td "5:00 PM 19/09/2025" at bounding box center [298, 186] width 101 height 32
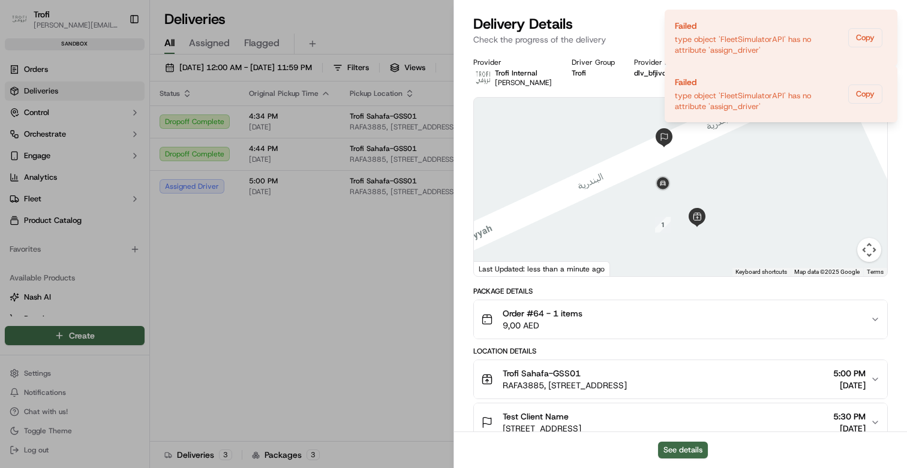
scroll to position [49, 0]
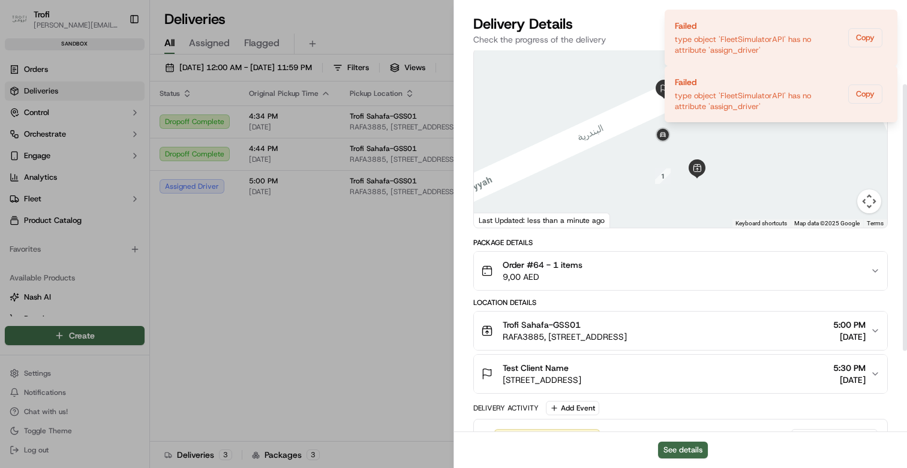
click at [596, 260] on div "Order #64 - 1 items 9,00 AED" at bounding box center [675, 271] width 389 height 24
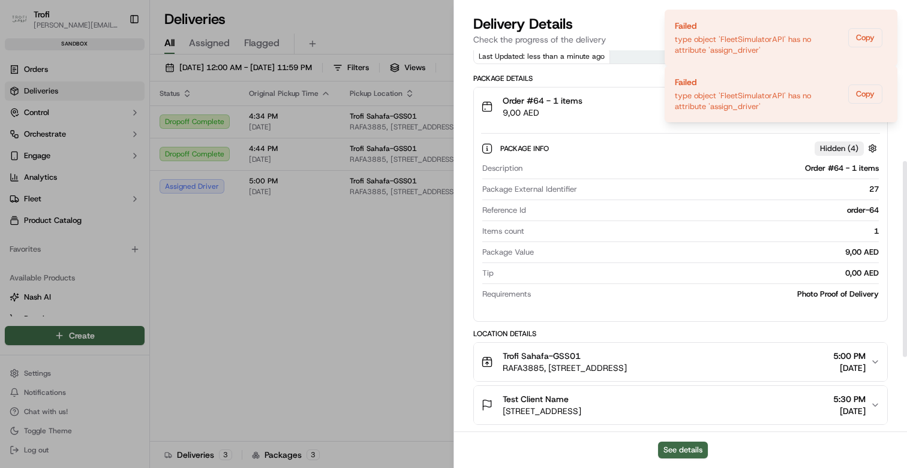
scroll to position [215, 0]
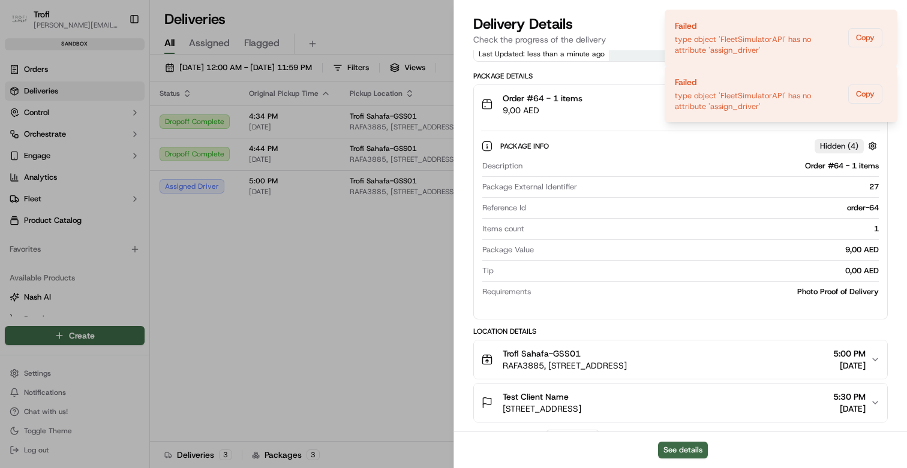
click at [824, 169] on div "Order #64 - 1 items" at bounding box center [702, 166] width 351 height 11
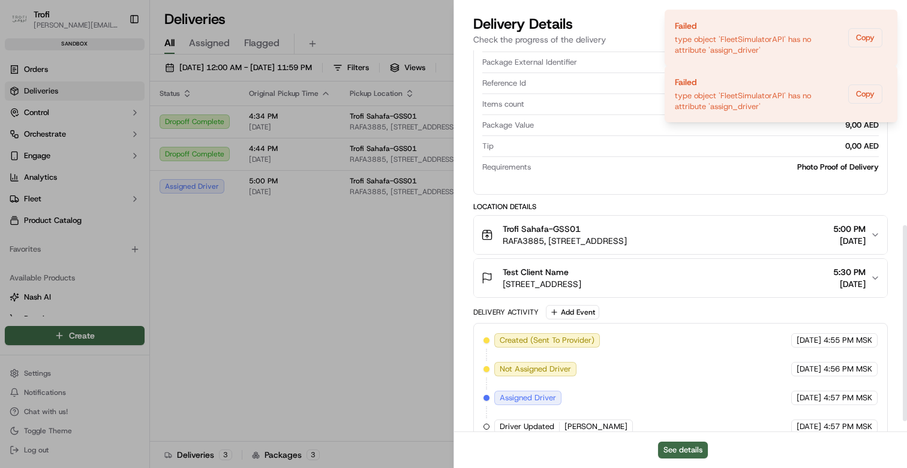
scroll to position [360, 0]
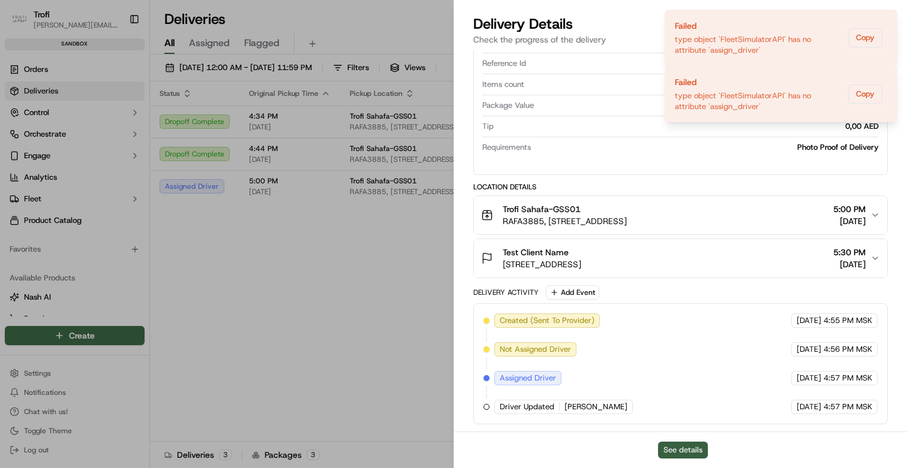
click at [672, 446] on button "See details" at bounding box center [683, 450] width 50 height 17
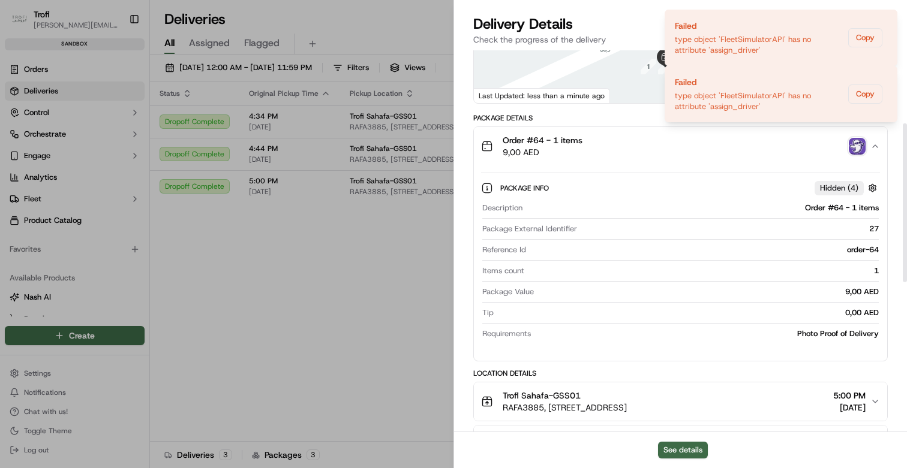
scroll to position [179, 0]
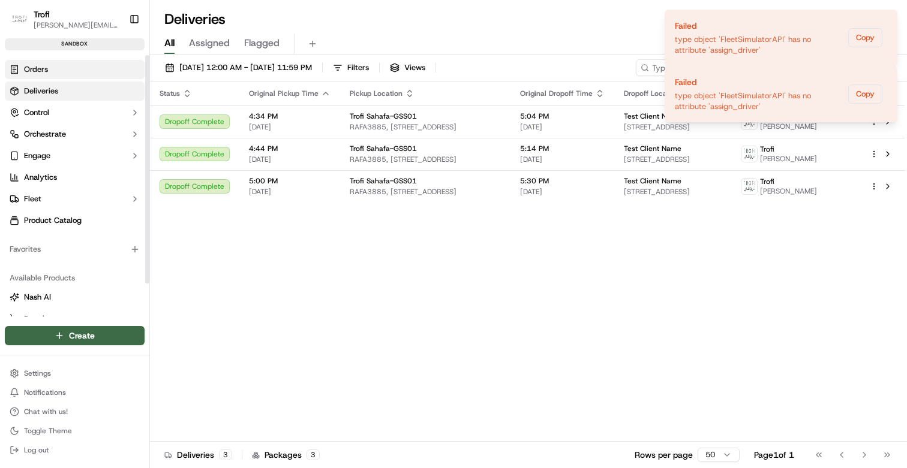
click at [34, 70] on span "Orders" at bounding box center [36, 69] width 24 height 11
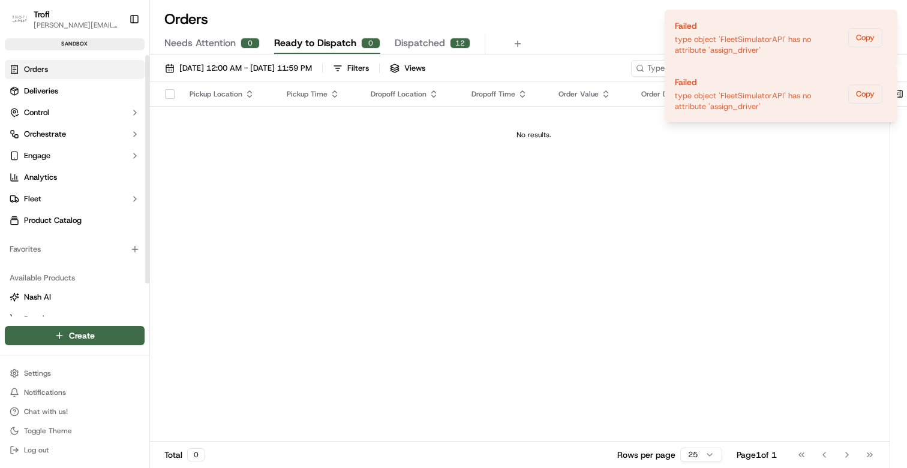
click at [312, 40] on span "Ready to Dispatch" at bounding box center [315, 43] width 82 height 14
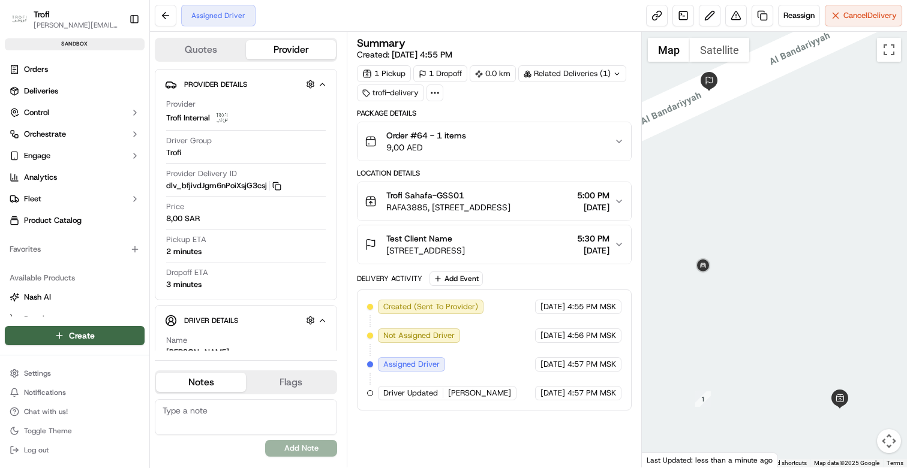
click at [206, 49] on button "Quotes" at bounding box center [201, 49] width 90 height 19
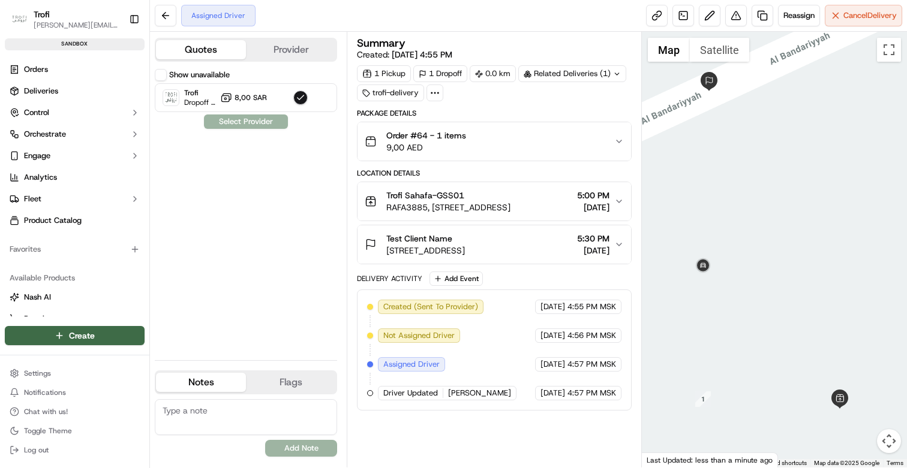
click at [316, 49] on button "Provider" at bounding box center [291, 49] width 90 height 19
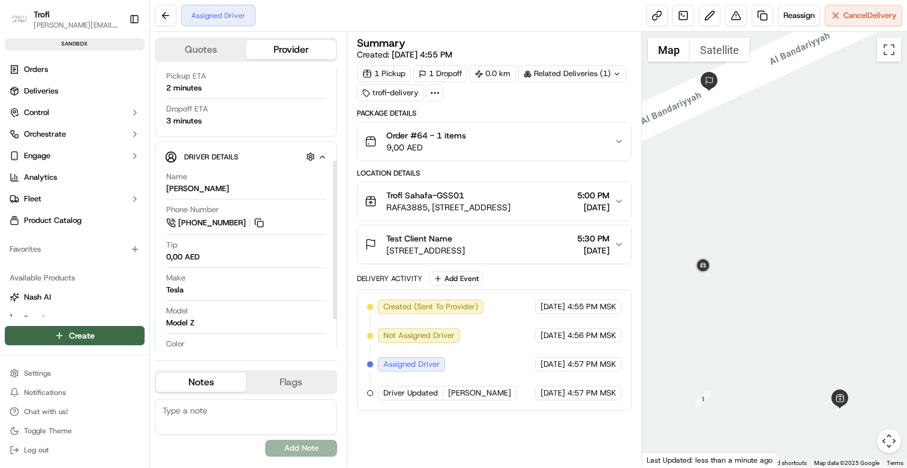
scroll to position [166, 0]
click at [457, 204] on span "RAFA3885, [STREET_ADDRESS]" at bounding box center [448, 207] width 124 height 12
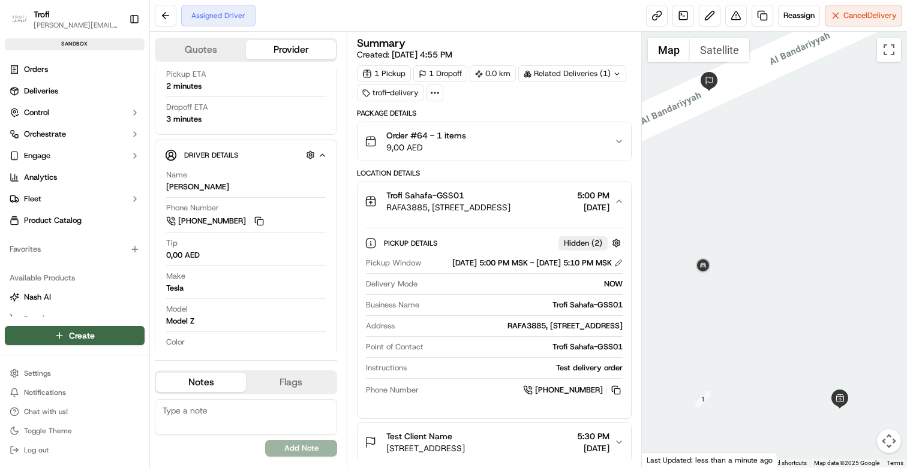
click at [458, 204] on span "RAFA3885, [STREET_ADDRESS]" at bounding box center [448, 207] width 124 height 12
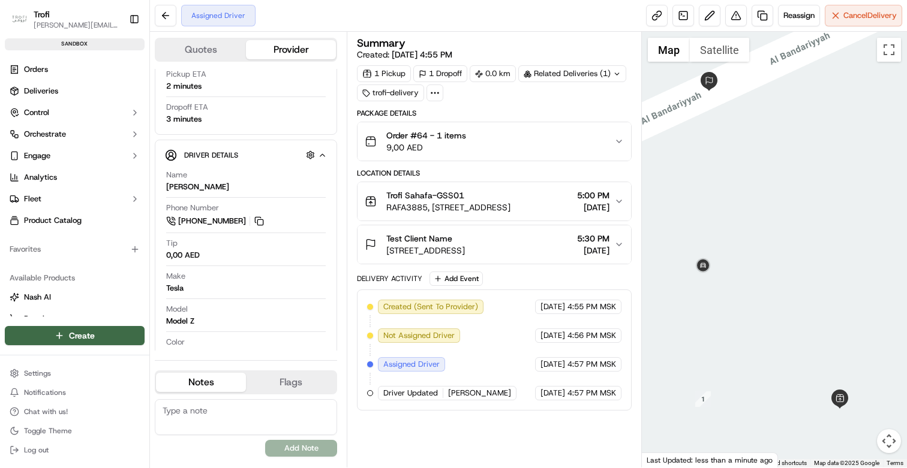
click at [458, 239] on div "Test Client Name" at bounding box center [425, 239] width 79 height 12
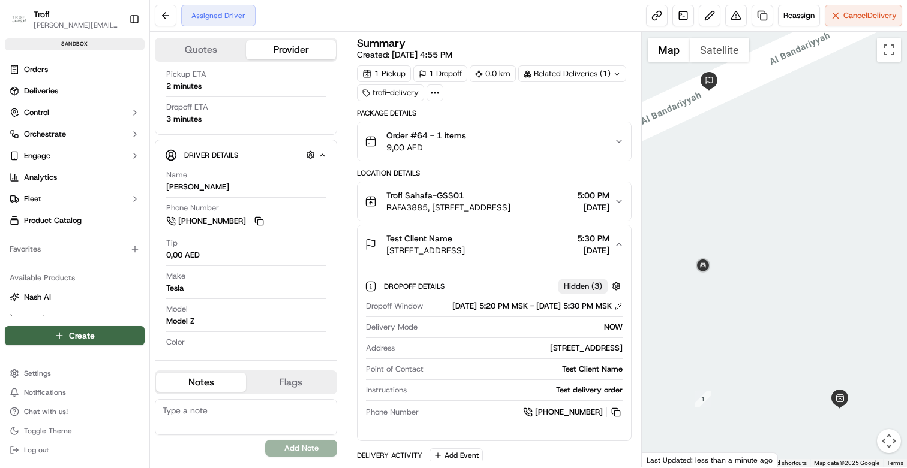
click at [459, 239] on div "Test Client Name" at bounding box center [425, 239] width 79 height 12
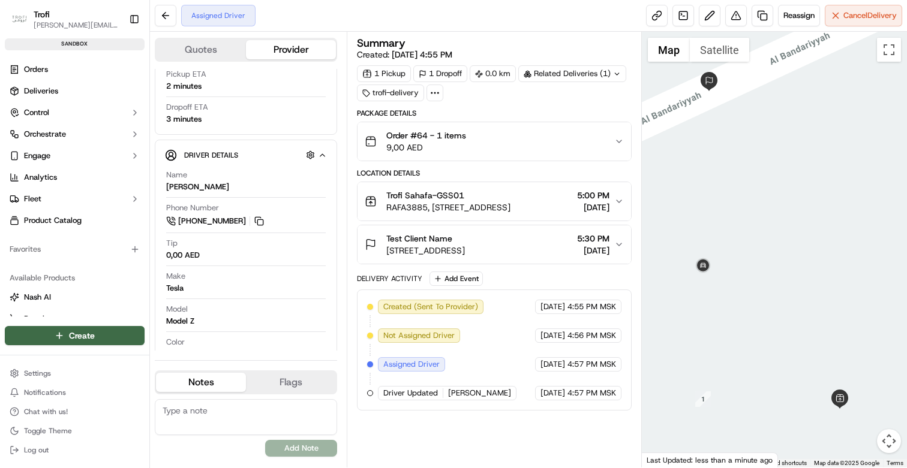
click at [465, 240] on div "Test Client Name" at bounding box center [425, 239] width 79 height 12
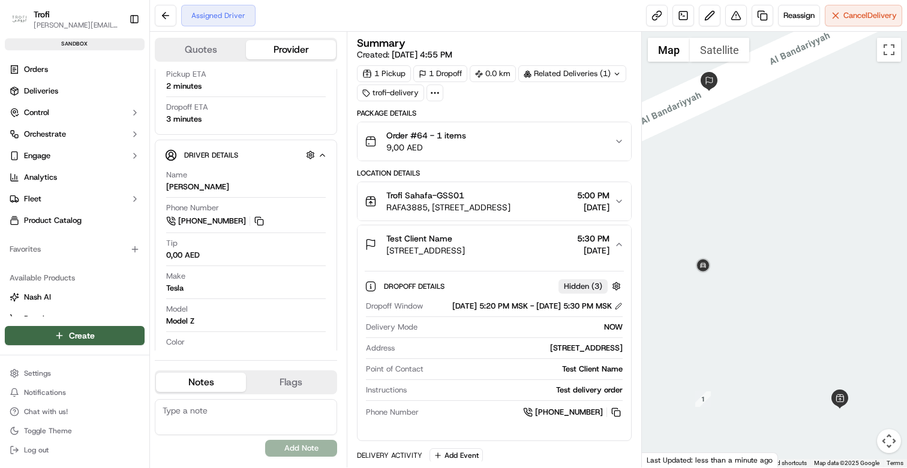
click at [465, 240] on div "Test Client Name" at bounding box center [425, 239] width 79 height 12
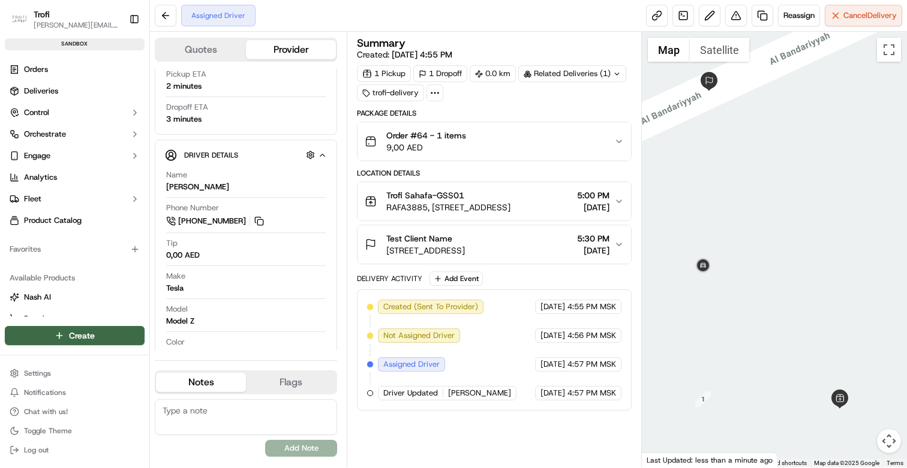
click at [435, 97] on icon at bounding box center [434, 93] width 11 height 11
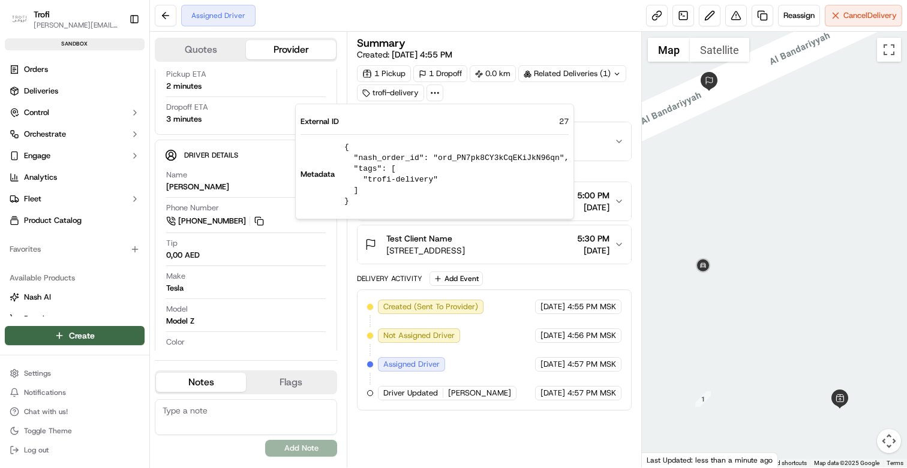
click at [435, 95] on icon at bounding box center [434, 93] width 11 height 11
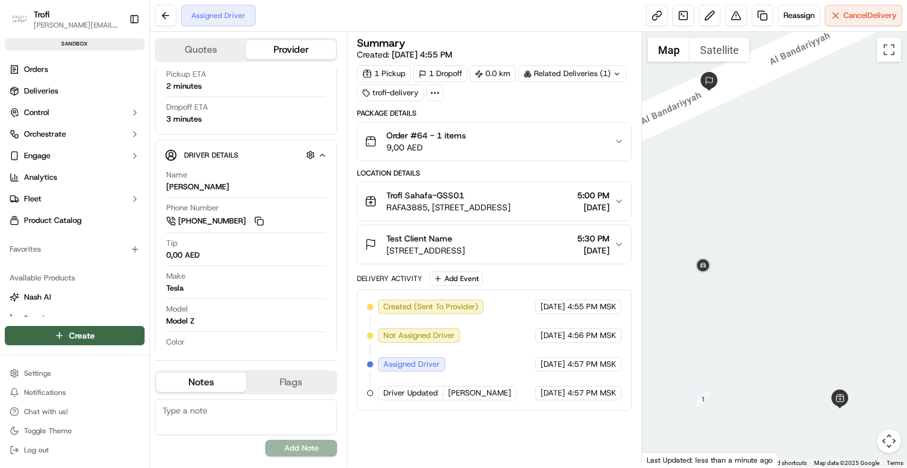
click at [575, 74] on div "Related Deliveries (1)" at bounding box center [572, 73] width 108 height 17
click at [575, 73] on div "Related Deliveries" at bounding box center [571, 73] width 107 height 17
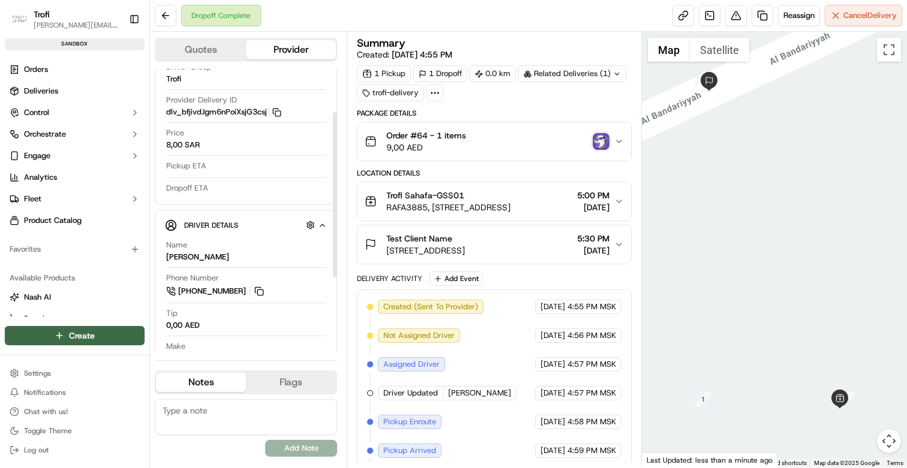
scroll to position [0, 0]
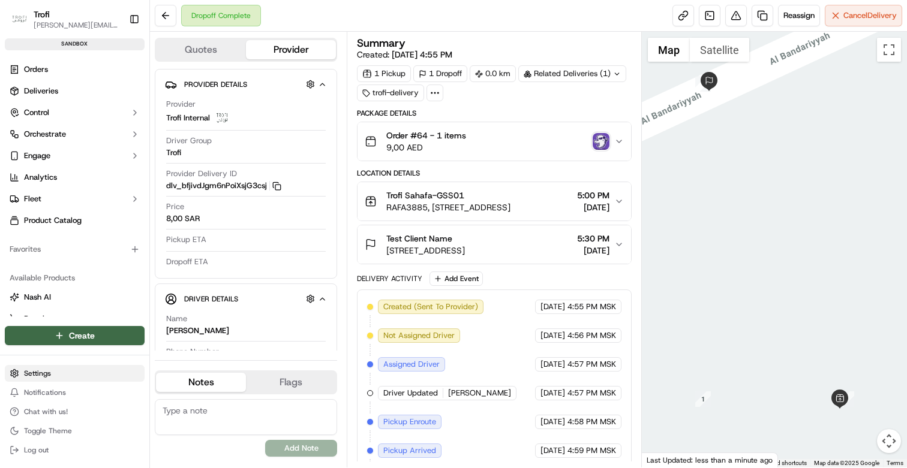
click at [43, 375] on html "Trofi [PERSON_NAME][EMAIL_ADDRESS][DOMAIN_NAME] Toggle Sidebar sandbox Orders D…" at bounding box center [453, 234] width 907 height 468
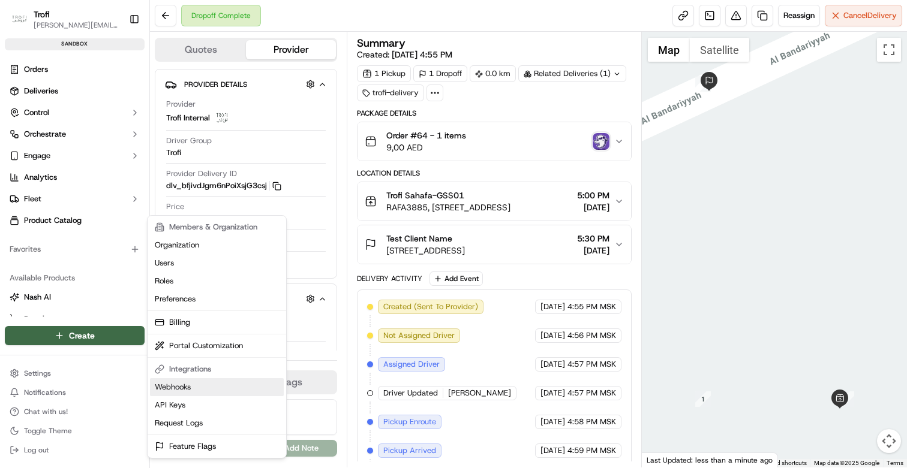
click at [197, 392] on link "Webhooks" at bounding box center [217, 387] width 134 height 18
